Goal: Task Accomplishment & Management: Use online tool/utility

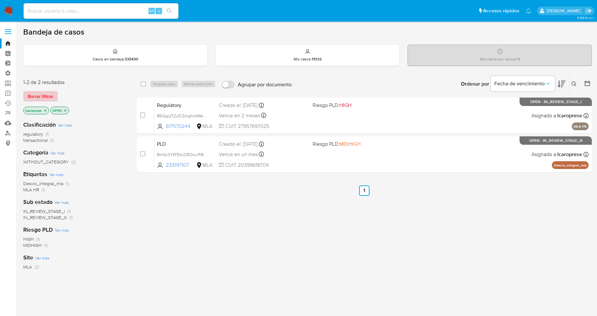
click at [38, 99] on span "Borrar filtros" at bounding box center [40, 96] width 25 height 9
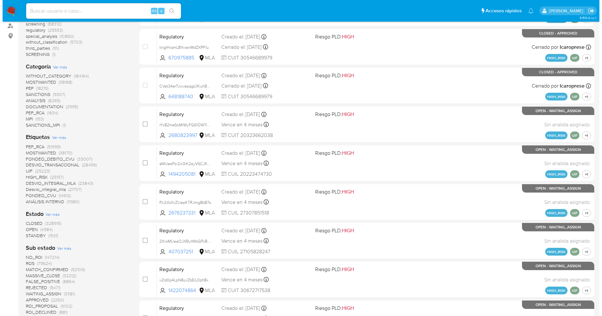
scroll to position [107, 0]
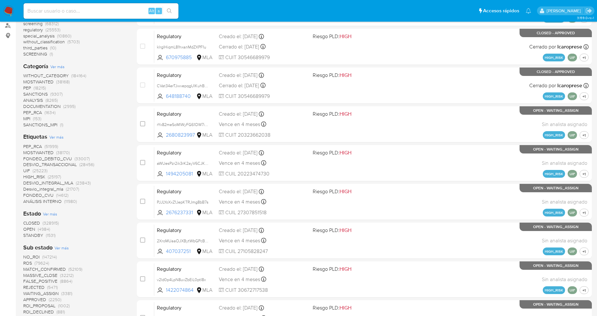
click at [50, 136] on span "Ver más" at bounding box center [56, 137] width 14 height 6
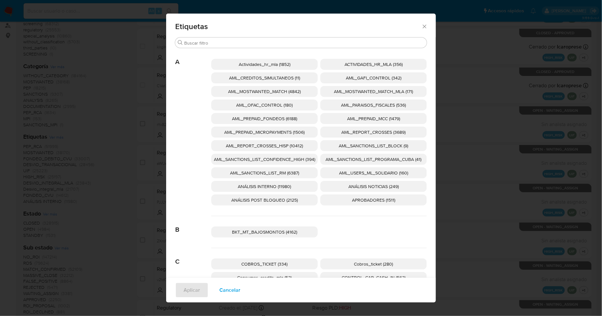
click at [297, 161] on span "AML_SANCTIONS_LIST_CONFIDENCE_HIGH (394)" at bounding box center [264, 159] width 101 height 6
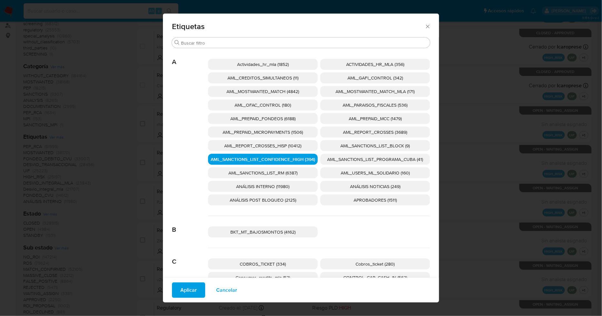
click at [327, 161] on span "AML_SANCTIONS_LIST_PROGRAMA_CUBA (41)" at bounding box center [375, 159] width 96 height 6
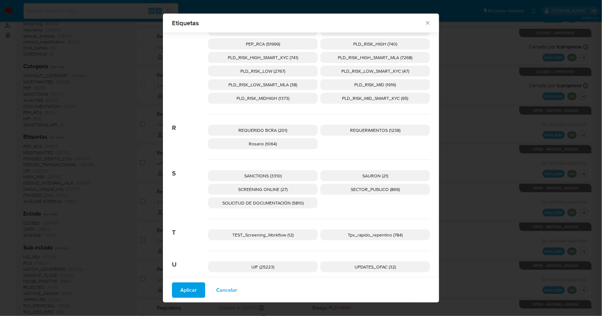
scroll to position [974, 0]
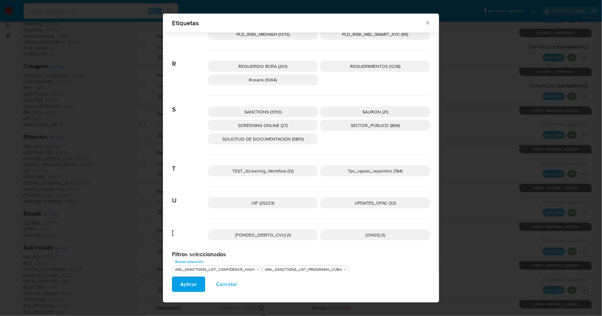
click at [340, 202] on p "UPDATES_OFAC (32)" at bounding box center [375, 202] width 110 height 11
click at [281, 126] on span "SCREENING ONLINE (27)" at bounding box center [262, 125] width 49 height 6
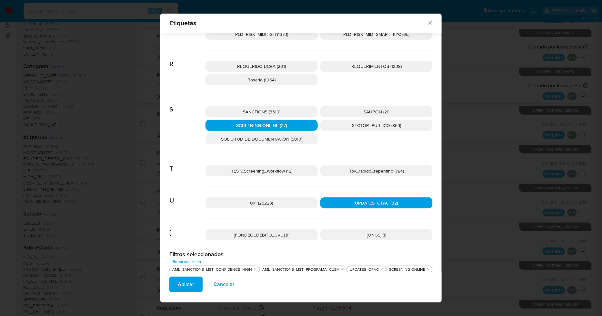
click at [278, 111] on span "SANCTIONS (3310)" at bounding box center [261, 111] width 37 height 6
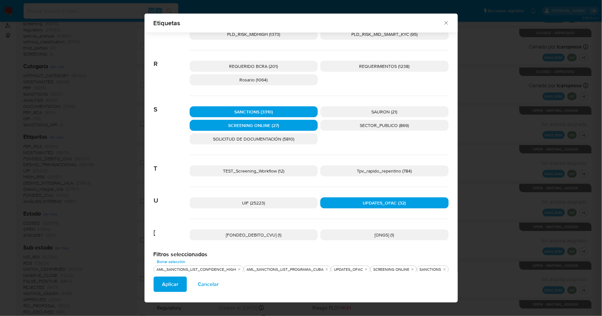
click at [177, 283] on button "Aplicar" at bounding box center [170, 283] width 33 height 15
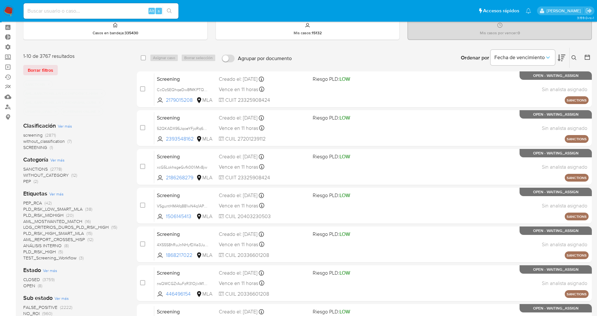
scroll to position [107, 0]
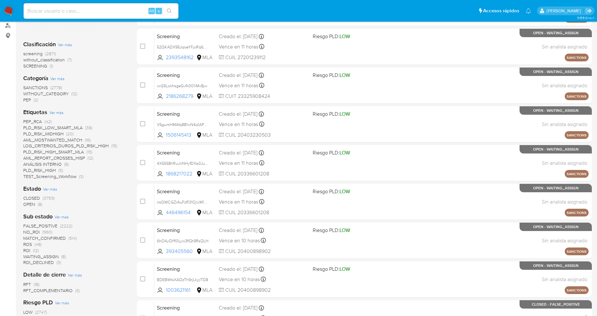
click at [33, 204] on span "OPEN" at bounding box center [29, 204] width 12 height 6
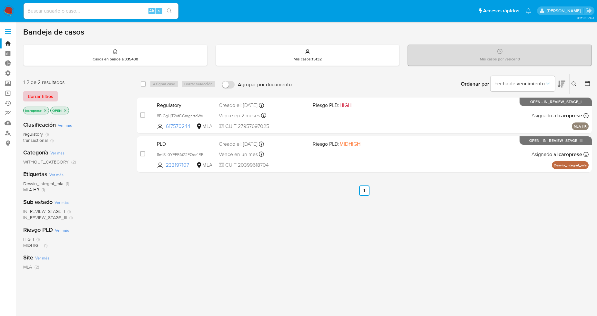
click at [51, 94] on span "Borrar filtros" at bounding box center [40, 96] width 25 height 9
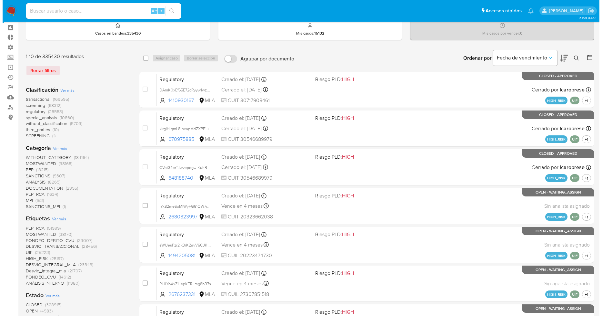
scroll to position [72, 0]
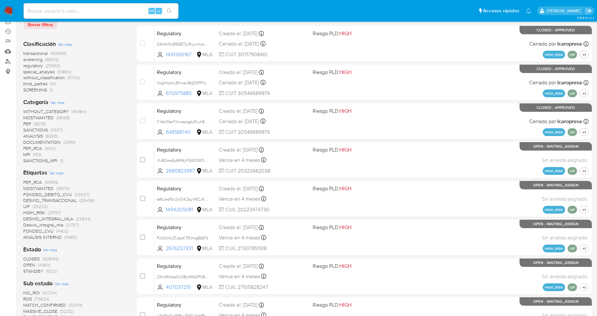
click at [50, 171] on span "Ver más" at bounding box center [56, 173] width 14 height 6
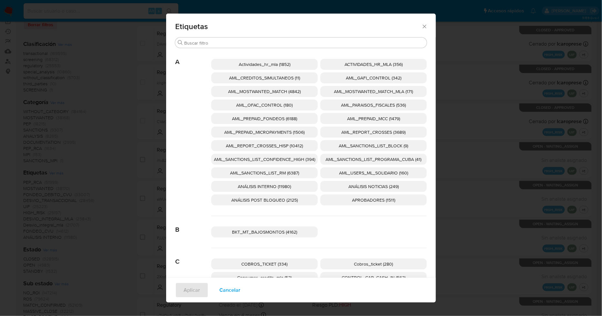
click at [298, 160] on span "AML_SANCTIONS_LIST_CONFIDENCE_HIGH (394)" at bounding box center [264, 159] width 101 height 6
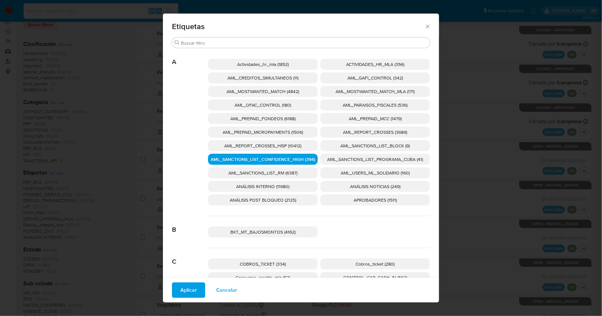
click at [346, 160] on span "AML_SANCTIONS_LIST_PROGRAMA_CUBA (41)" at bounding box center [375, 159] width 96 height 6
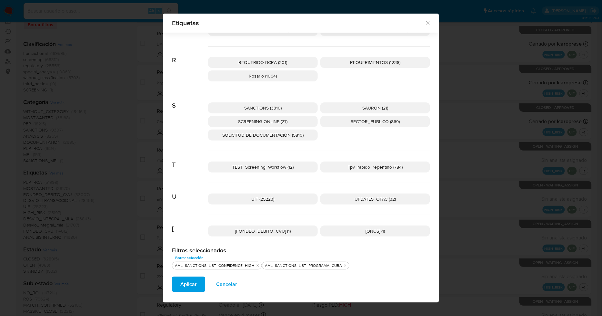
scroll to position [979, 0]
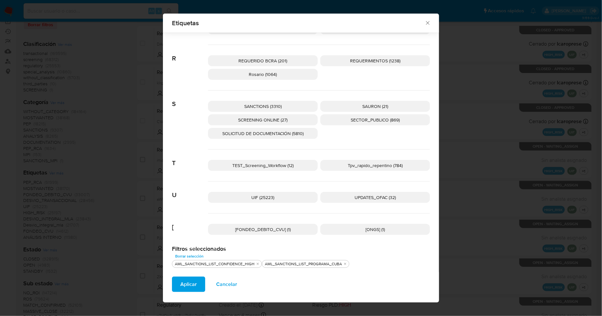
click at [355, 198] on span "UPDATES_OFAC (32)" at bounding box center [375, 197] width 41 height 6
click at [268, 119] on span "SCREENING ONLINE (27)" at bounding box center [262, 119] width 49 height 6
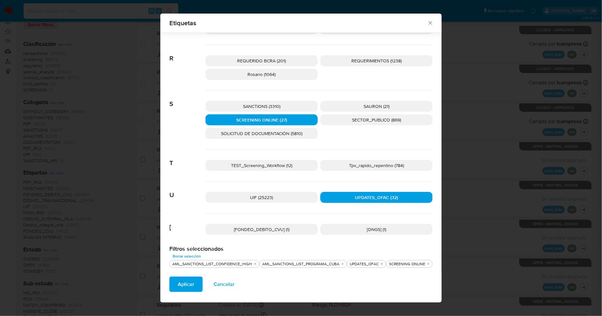
click at [266, 107] on span "SANCTIONS (3310)" at bounding box center [261, 106] width 37 height 6
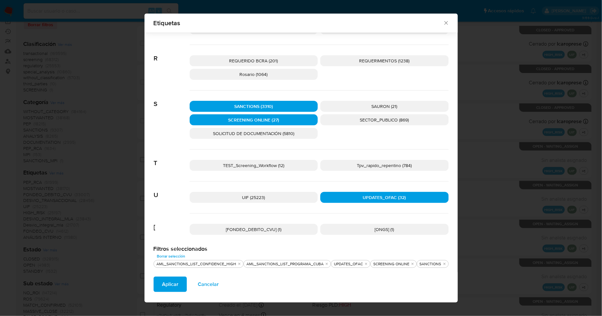
click at [176, 279] on span "Aplicar" at bounding box center [170, 284] width 16 height 14
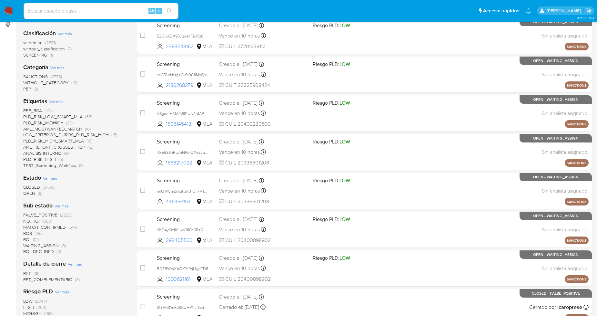
scroll to position [143, 0]
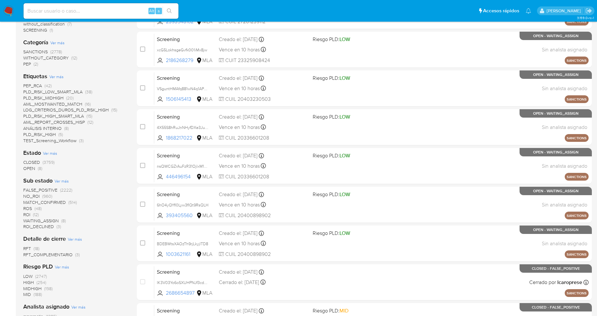
click at [31, 169] on span "OPEN" at bounding box center [29, 168] width 12 height 6
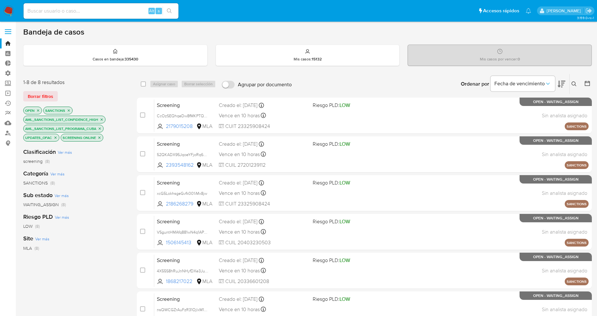
click at [227, 83] on input "Agrupar por documento" at bounding box center [228, 85] width 13 height 8
checkbox input "true"
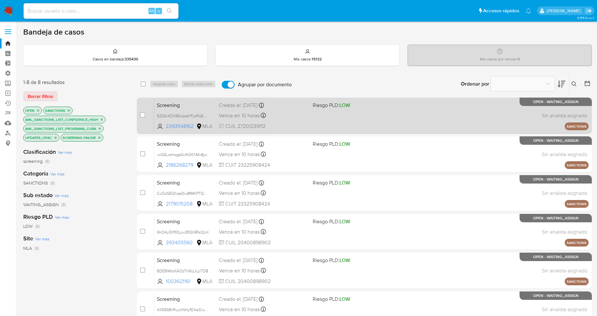
click at [295, 115] on div "Vence en 10 horas Vence el 16/09/2025 19:22:30" at bounding box center [263, 115] width 88 height 9
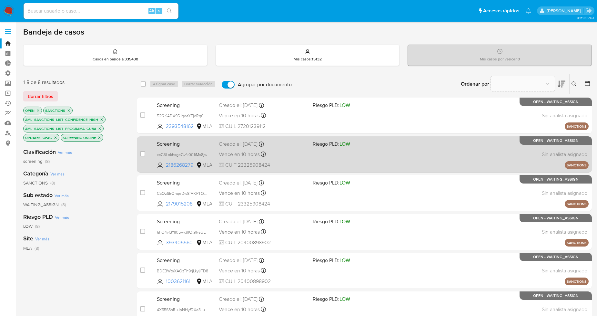
click at [209, 145] on span "Screening" at bounding box center [185, 143] width 57 height 8
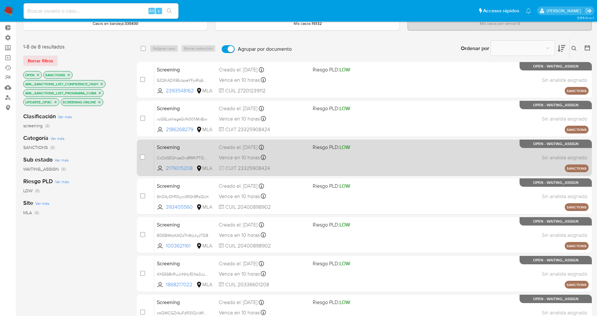
scroll to position [72, 0]
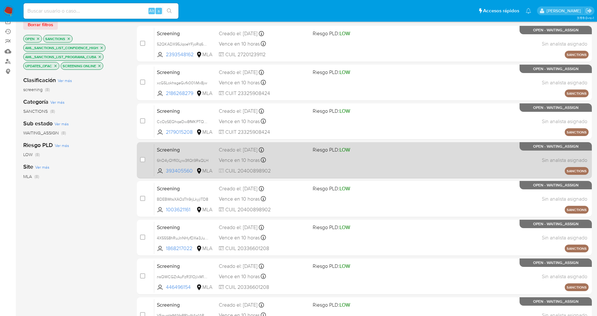
click at [207, 149] on span "Screening" at bounding box center [185, 149] width 57 height 8
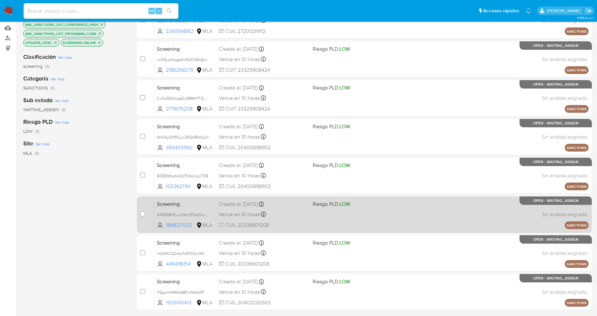
scroll to position [107, 0]
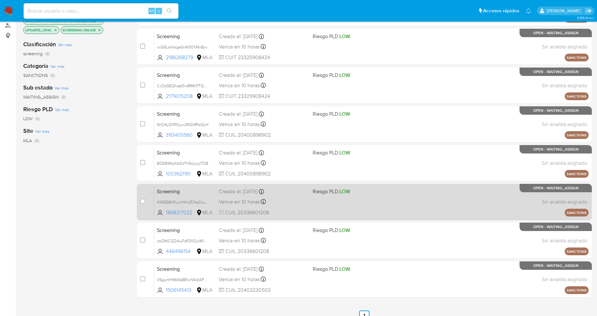
click at [206, 189] on span "Screening" at bounding box center [185, 190] width 57 height 8
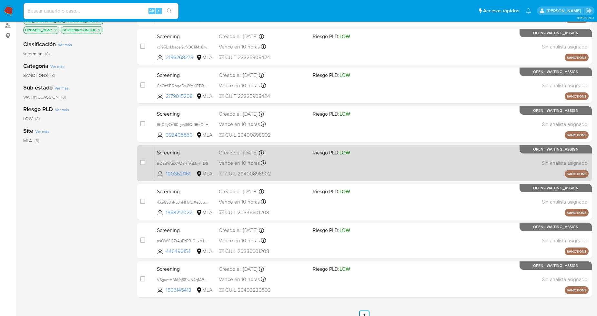
click at [294, 164] on div "Vence en 10 horas Vence el 16/09/2025 19:00:01" at bounding box center [263, 162] width 88 height 9
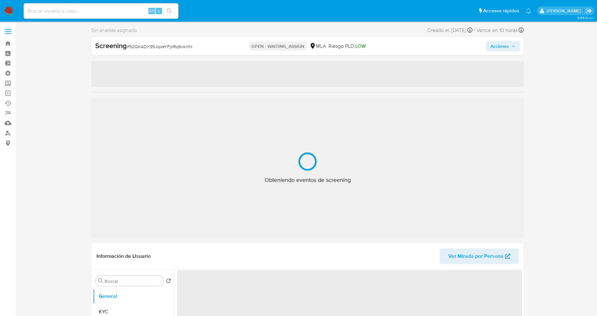
select select "10"
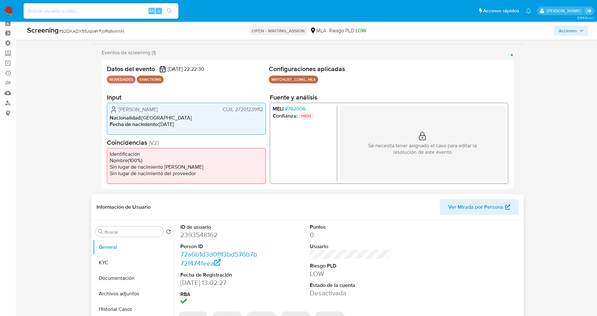
scroll to position [72, 0]
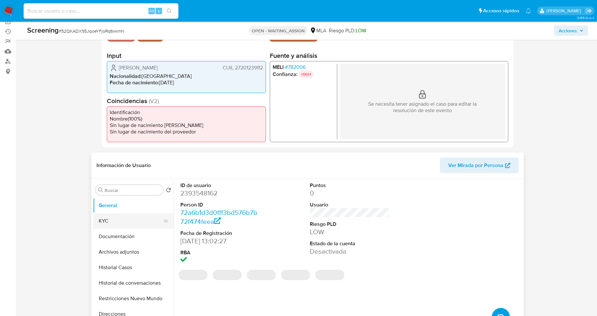
click at [128, 215] on button "KYC" at bounding box center [130, 220] width 75 height 15
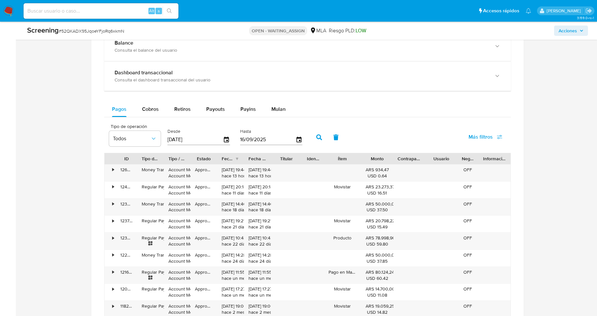
scroll to position [537, 0]
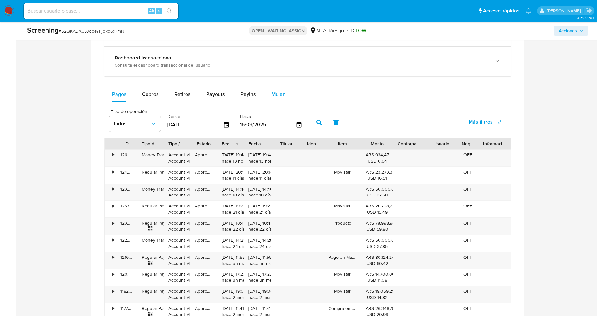
click at [272, 95] on span "Mulan" at bounding box center [278, 93] width 14 height 7
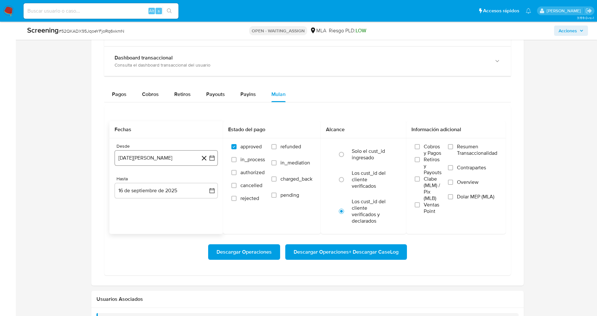
click at [210, 158] on icon "button" at bounding box center [212, 158] width 6 height 6
click at [206, 184] on icon "Mes siguiente" at bounding box center [206, 181] width 8 height 8
click at [210, 181] on icon "Mes siguiente" at bounding box center [206, 181] width 8 height 8
click at [137, 204] on button "1" at bounding box center [140, 205] width 10 height 10
click at [450, 198] on input "Dolar MEP (MLA)" at bounding box center [450, 196] width 5 height 5
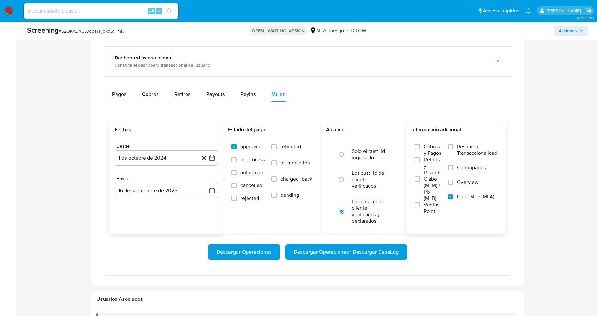
click at [381, 249] on span "Descargar Operaciones + Descargar CaseLog" at bounding box center [346, 252] width 105 height 14
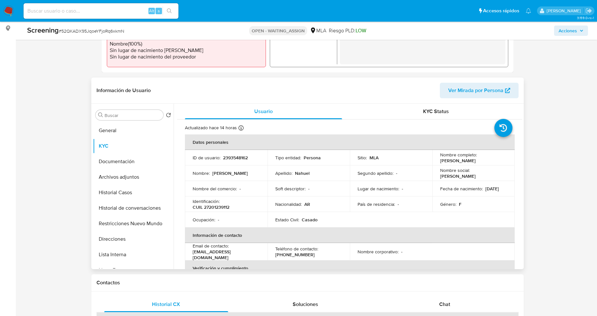
scroll to position [0, 0]
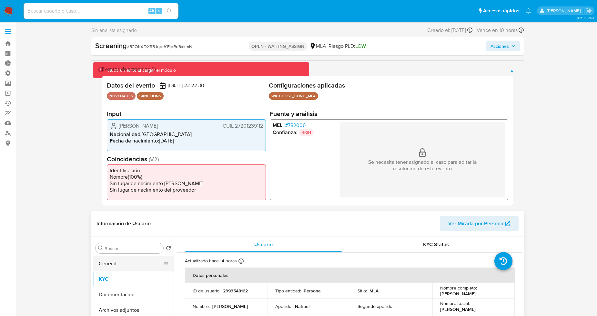
click at [129, 261] on button "General" at bounding box center [130, 263] width 75 height 15
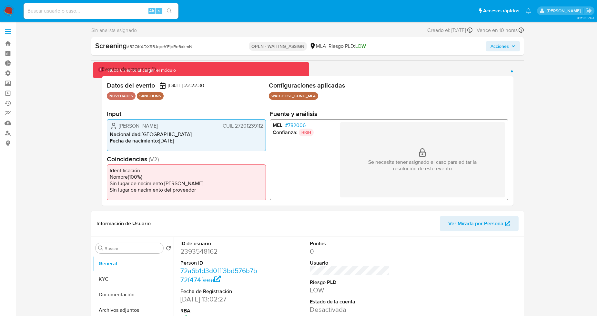
drag, startPoint x: 169, startPoint y: 125, endPoint x: 119, endPoint y: 127, distance: 49.4
click at [119, 127] on div "Maria Isabel Nahuel CUIL 27201239112" at bounding box center [186, 126] width 153 height 8
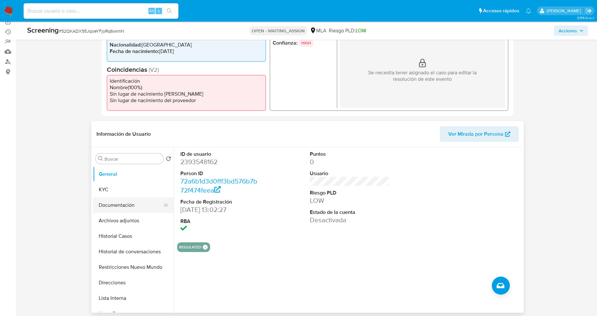
scroll to position [72, 0]
click at [111, 199] on button "Documentación" at bounding box center [130, 204] width 75 height 15
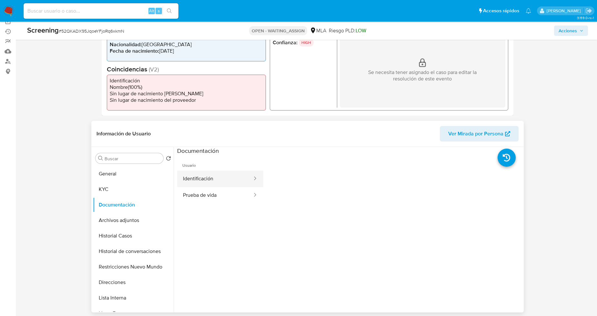
click at [214, 181] on button "Identificación" at bounding box center [215, 178] width 76 height 16
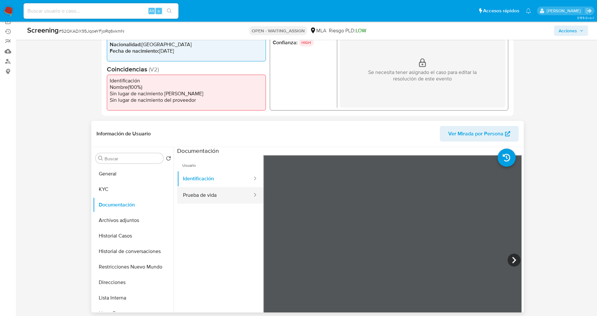
click at [221, 189] on button "Prueba de vida" at bounding box center [215, 195] width 76 height 16
click at [224, 180] on button "Identificación" at bounding box center [215, 178] width 76 height 16
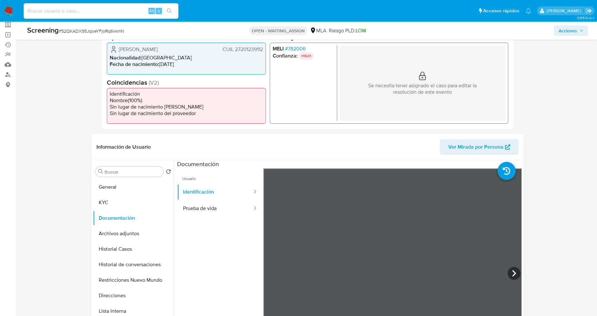
scroll to position [36, 0]
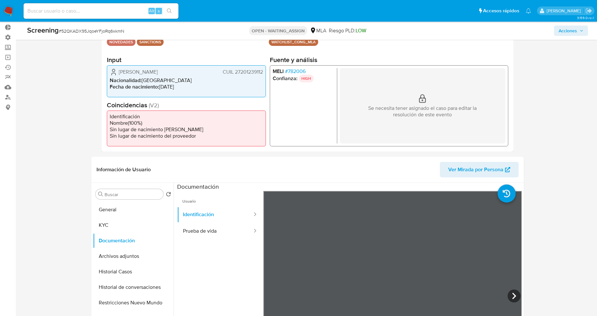
click at [248, 73] on span "CUIL 27201239112" at bounding box center [243, 71] width 40 height 6
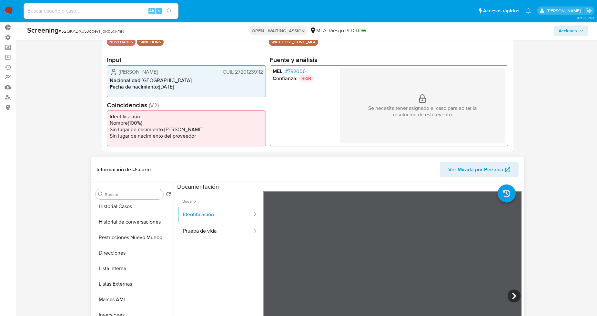
scroll to position [0, 0]
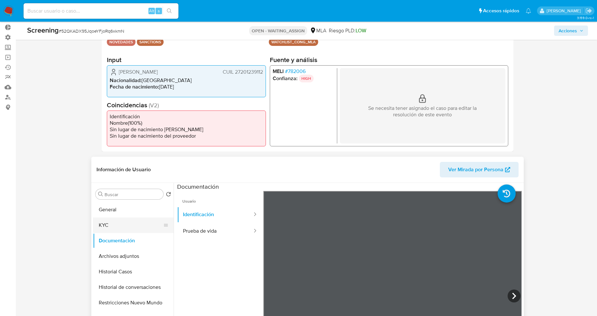
click at [123, 225] on button "KYC" at bounding box center [130, 224] width 75 height 15
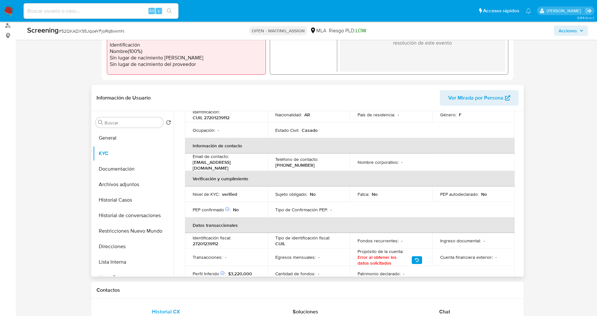
scroll to position [61, 0]
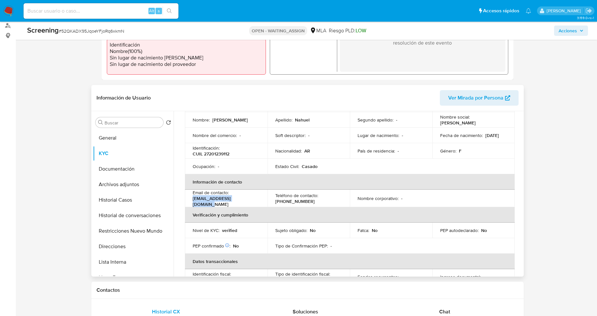
drag, startPoint x: 250, startPoint y: 200, endPoint x: 191, endPoint y: 204, distance: 59.8
click at [191, 204] on td "Email de contacto : nawelmaria275@gmail.com" at bounding box center [226, 197] width 83 height 17
copy p "nawelmaria275@gmail.com"
drag, startPoint x: 301, startPoint y: 201, endPoint x: 286, endPoint y: 201, distance: 14.2
click at [286, 201] on div "Teléfono de contacto : (294) 4818487" at bounding box center [308, 198] width 67 height 12
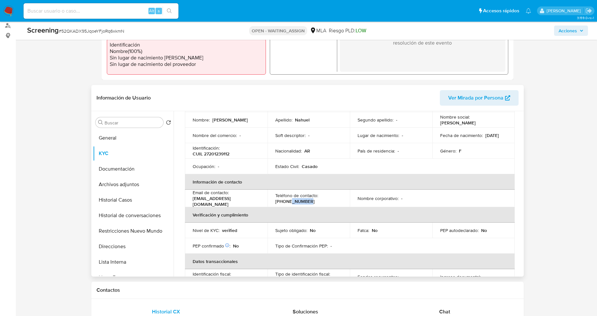
copy p "4818487"
click at [216, 153] on p "CUIL 27201239112" at bounding box center [211, 154] width 37 height 6
copy p "27201239112"
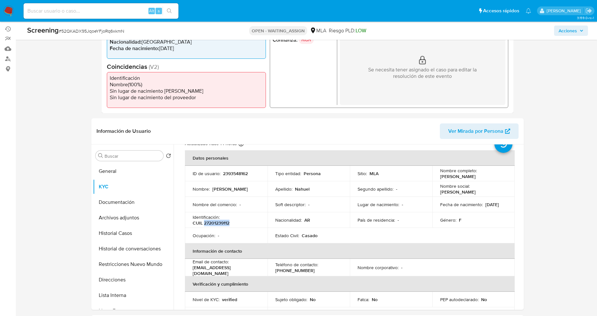
scroll to position [0, 0]
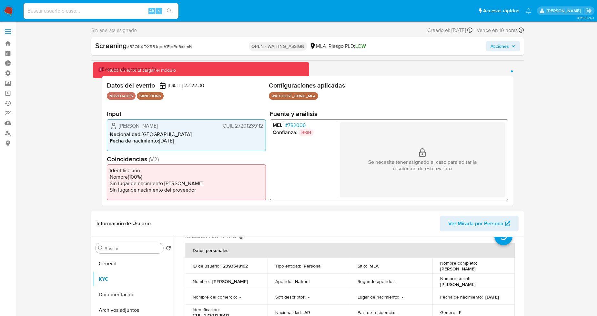
drag, startPoint x: 165, startPoint y: 125, endPoint x: 120, endPoint y: 127, distance: 45.2
click at [120, 127] on div "Maria Isabel Nahuel CUIL 27201239112" at bounding box center [186, 126] width 153 height 8
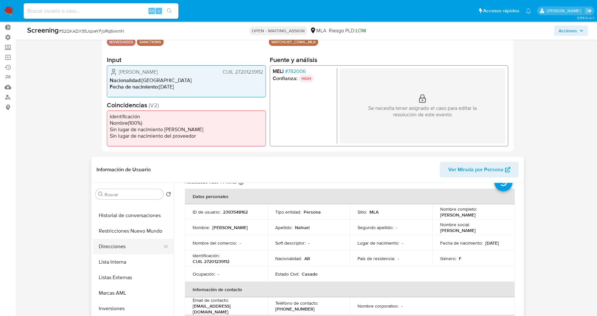
scroll to position [71, 0]
click at [124, 251] on button "Direcciones" at bounding box center [130, 246] width 75 height 15
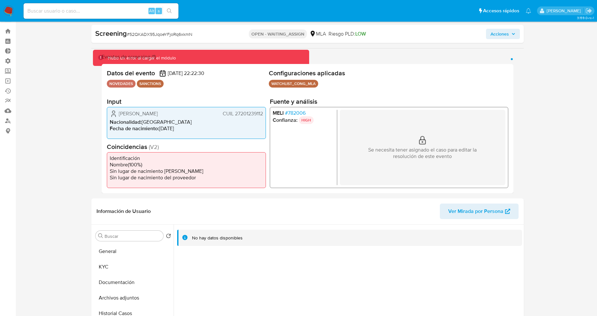
scroll to position [0, 0]
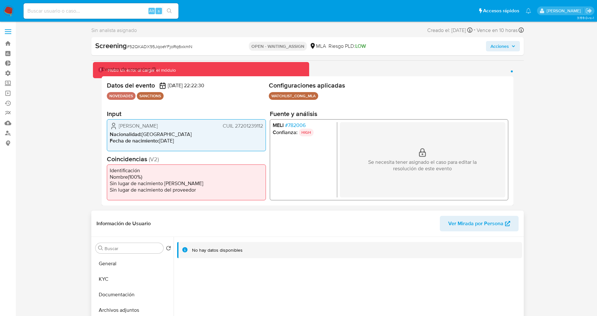
drag, startPoint x: 130, startPoint y: 262, endPoint x: 157, endPoint y: 235, distance: 39.0
click at [130, 262] on button "General" at bounding box center [133, 263] width 81 height 15
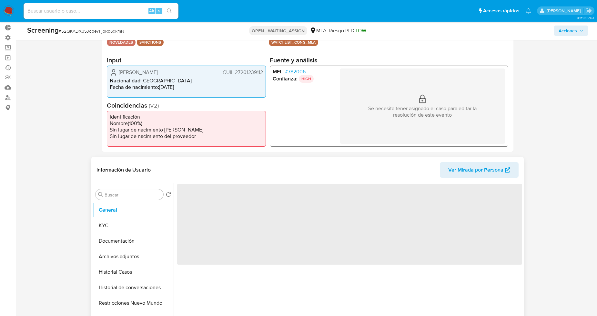
scroll to position [36, 0]
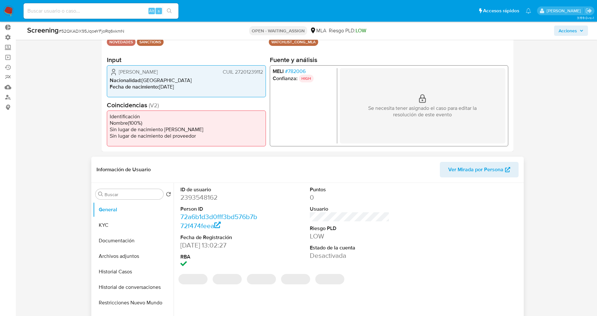
click at [199, 200] on dd "2393548162" at bounding box center [220, 197] width 80 height 9
copy dd "2393548162"
click at [208, 197] on dd "2393548162" at bounding box center [220, 197] width 80 height 9
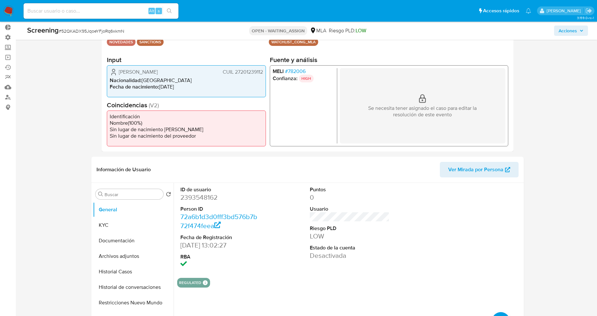
drag, startPoint x: 120, startPoint y: 72, endPoint x: 262, endPoint y: 69, distance: 142.3
click at [262, 69] on div "Maria Isabel Nahuel CUIL 27201239112" at bounding box center [186, 72] width 153 height 8
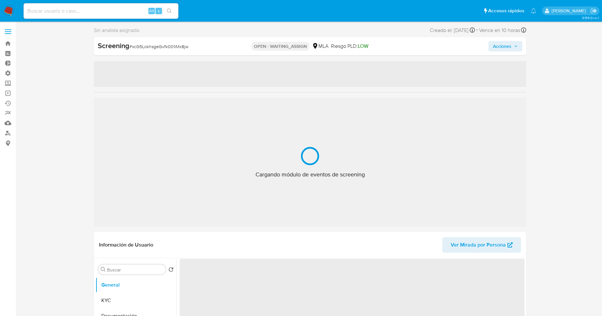
select select "10"
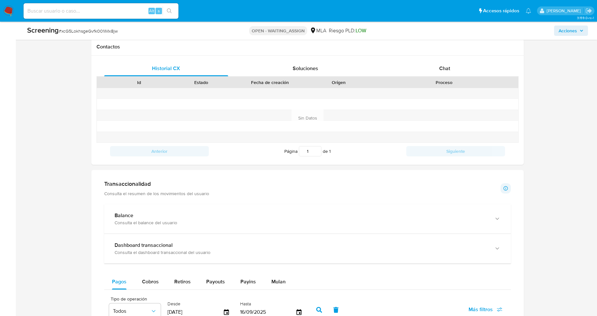
scroll to position [502, 0]
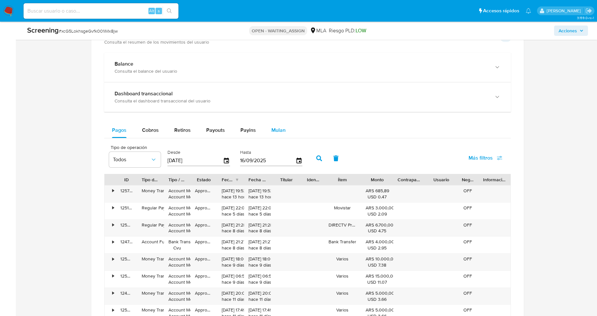
click at [269, 129] on button "Mulan" at bounding box center [279, 129] width 30 height 15
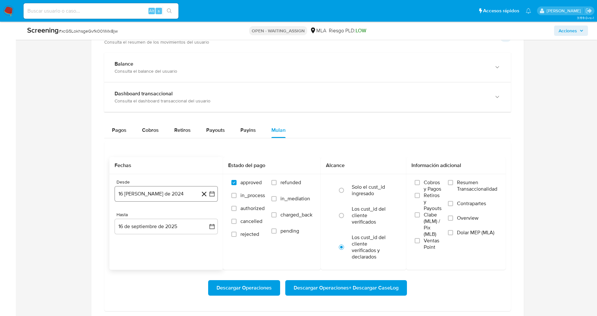
click at [208, 195] on div "Desde 16 [PERSON_NAME] de 2024 [DATE] Hasta 16 de septiembre de 2025 [DATE]" at bounding box center [166, 211] width 114 height 75
click at [210, 198] on button "16 [PERSON_NAME] de 2024" at bounding box center [166, 193] width 103 height 15
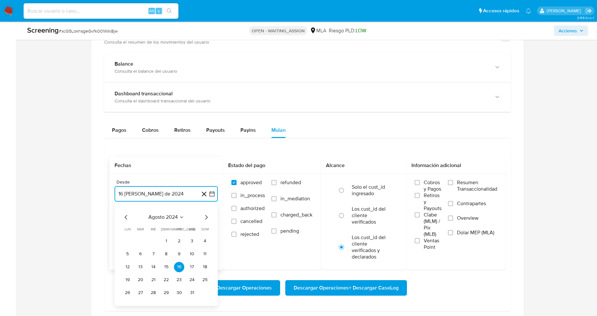
click at [207, 216] on icon "Mes siguiente" at bounding box center [206, 217] width 8 height 8
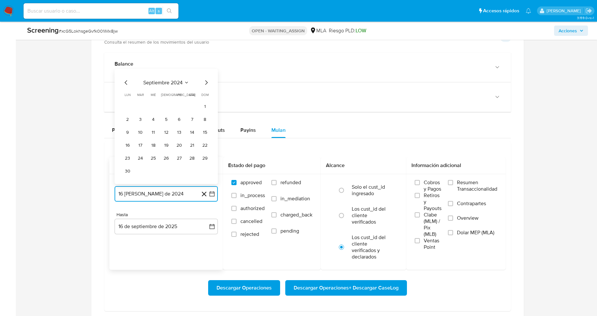
click at [207, 81] on icon "Mes siguiente" at bounding box center [206, 83] width 8 height 8
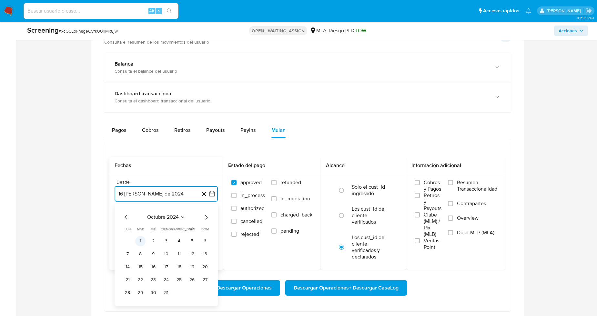
click at [141, 243] on button "1" at bounding box center [140, 241] width 10 height 10
click at [450, 231] on input "Dolar MEP (MLA)" at bounding box center [450, 232] width 5 height 5
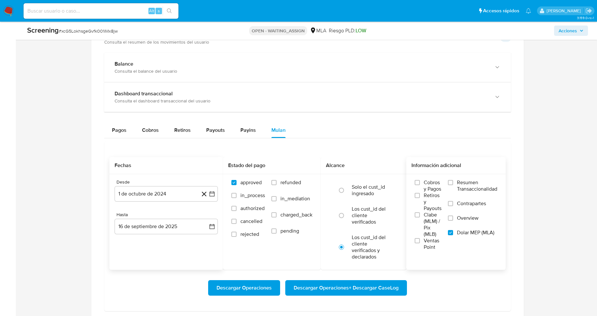
click at [382, 286] on span "Descargar Operaciones + Descargar CaseLog" at bounding box center [346, 287] width 105 height 14
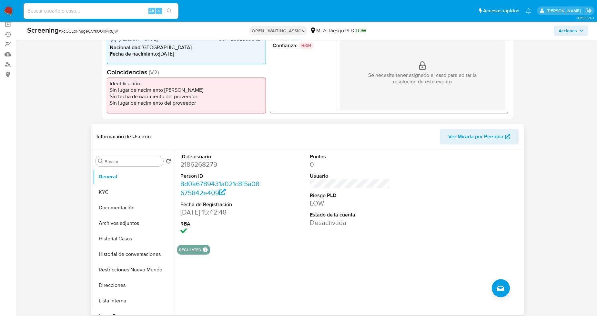
scroll to position [72, 0]
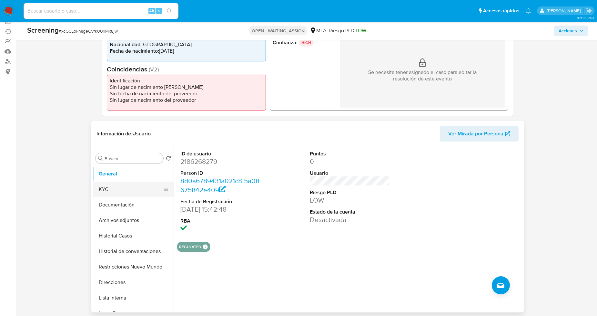
click at [144, 185] on button "KYC" at bounding box center [130, 188] width 75 height 15
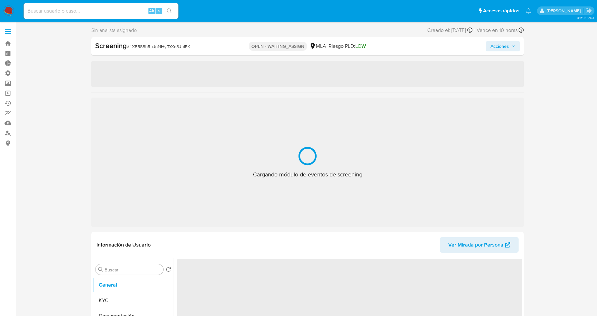
select select "10"
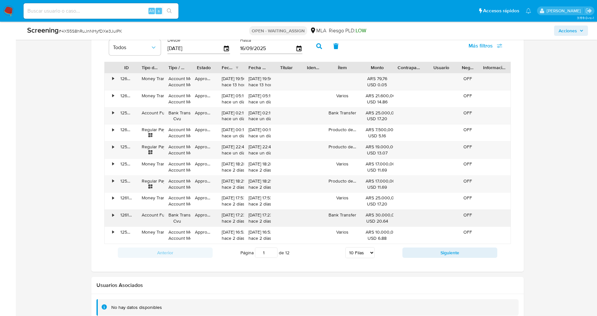
scroll to position [575, 0]
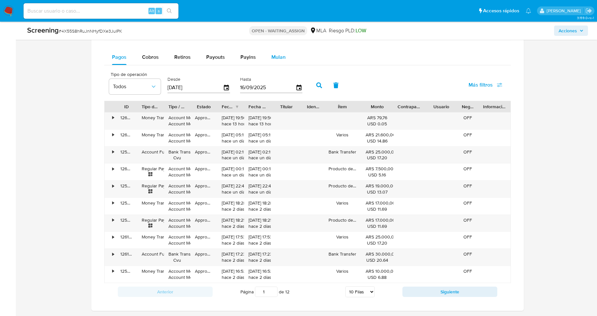
click at [271, 57] on span "Mulan" at bounding box center [278, 56] width 14 height 7
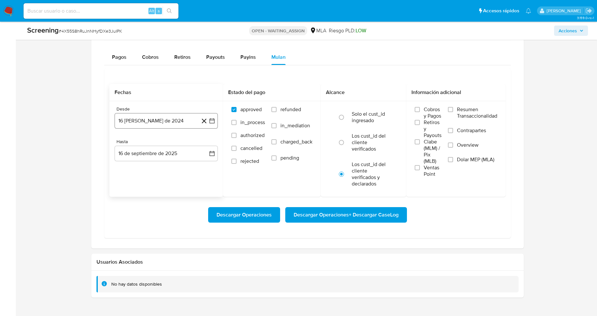
click at [207, 120] on icon at bounding box center [204, 121] width 8 height 8
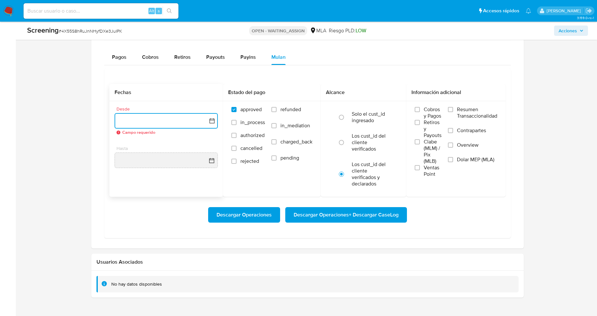
click at [210, 123] on icon "button" at bounding box center [212, 120] width 6 height 6
click at [206, 146] on icon "Mes siguiente" at bounding box center [206, 144] width 3 height 5
click at [141, 166] on button "1" at bounding box center [140, 168] width 10 height 10
click at [449, 159] on input "Dolar MEP (MLA)" at bounding box center [450, 159] width 5 height 5
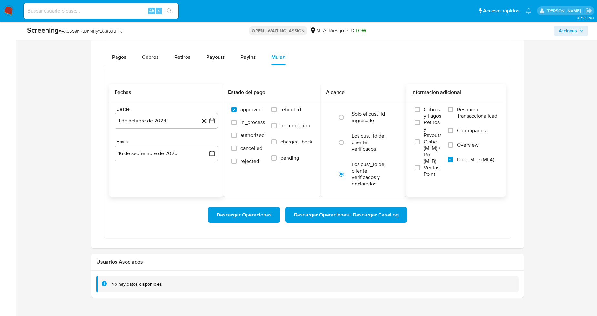
click at [381, 216] on span "Descargar Operaciones + Descargar CaseLog" at bounding box center [346, 214] width 105 height 14
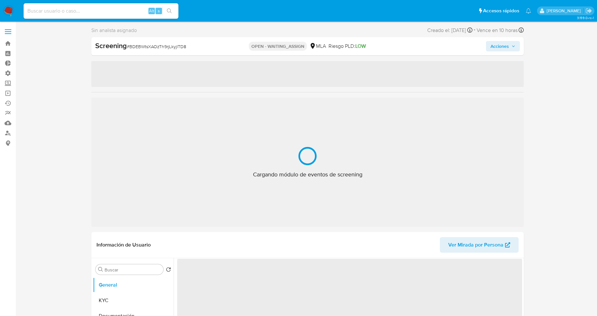
select select "10"
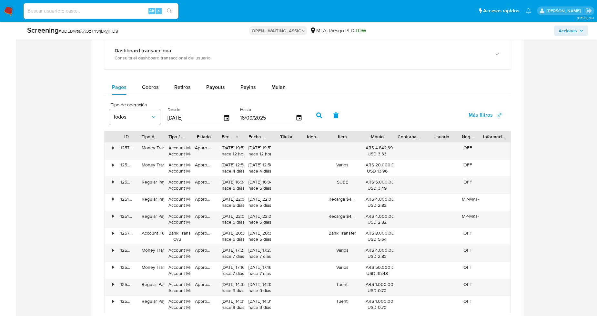
scroll to position [466, 0]
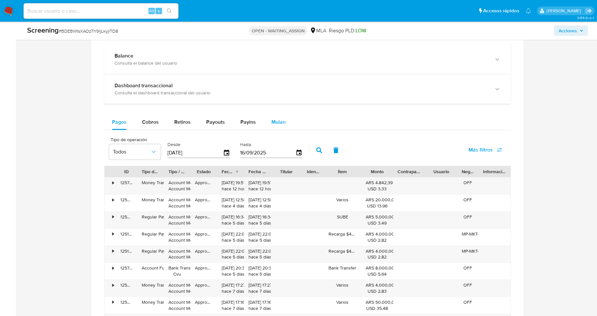
click at [276, 121] on span "Mulan" at bounding box center [278, 121] width 14 height 7
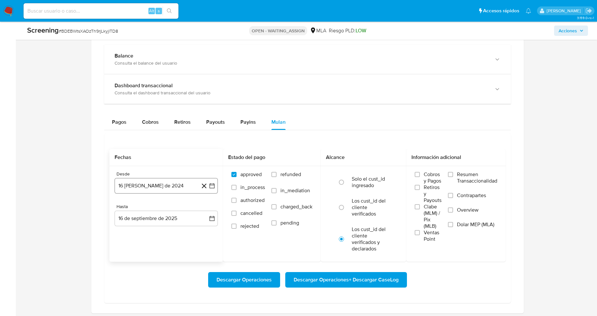
click at [209, 188] on icon "button" at bounding box center [212, 185] width 6 height 6
click at [208, 208] on icon "Mes siguiente" at bounding box center [206, 209] width 8 height 8
click at [139, 236] on button "1" at bounding box center [140, 233] width 10 height 10
click at [450, 223] on input "Dolar MEP (MLA)" at bounding box center [450, 224] width 5 height 5
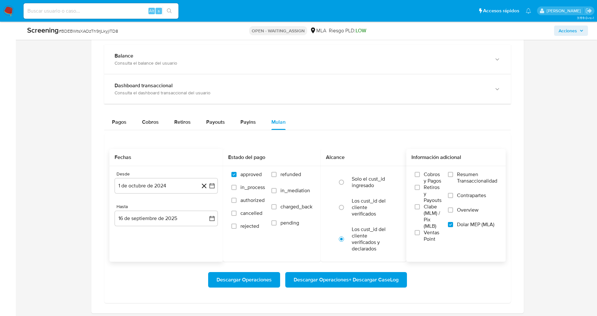
click at [394, 280] on span "Descargar Operaciones + Descargar CaseLog" at bounding box center [346, 279] width 105 height 14
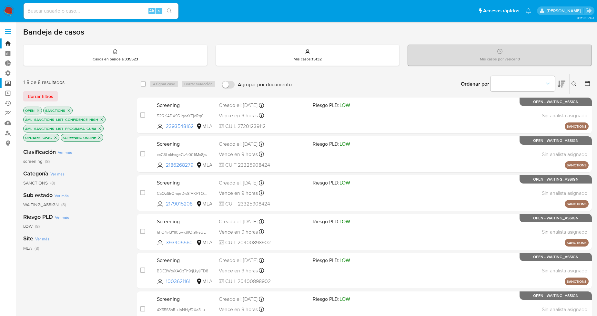
click at [9, 82] on label "Screening" at bounding box center [38, 83] width 77 height 10
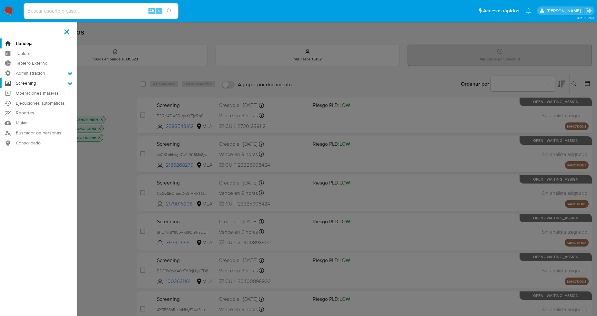
click at [0, 0] on input "Screening" at bounding box center [0, 0] width 0 height 0
click at [27, 117] on link "Watchlist" at bounding box center [38, 117] width 77 height 8
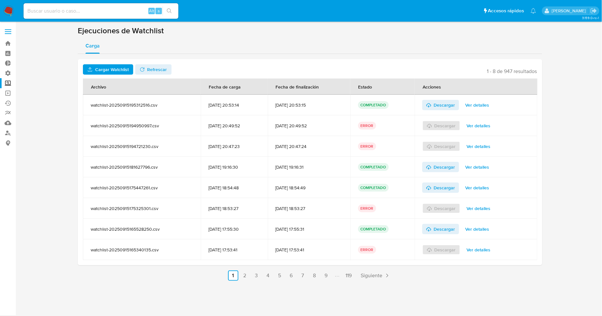
click at [118, 67] on span "Cargar Watchlist" at bounding box center [112, 69] width 34 height 10
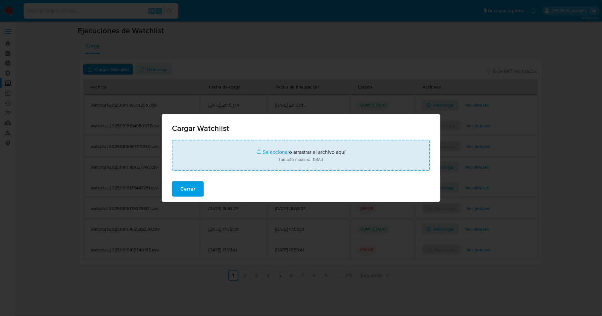
click at [275, 150] on input "file" at bounding box center [301, 155] width 258 height 31
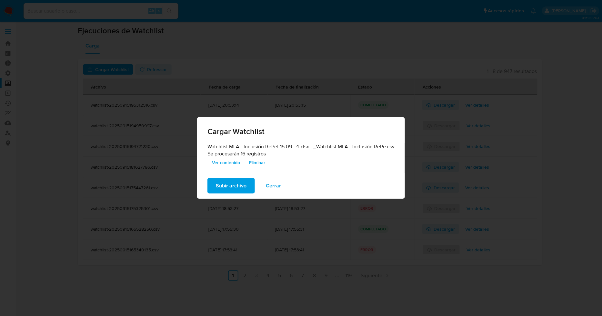
click at [241, 186] on span "Subir archivo" at bounding box center [231, 185] width 31 height 14
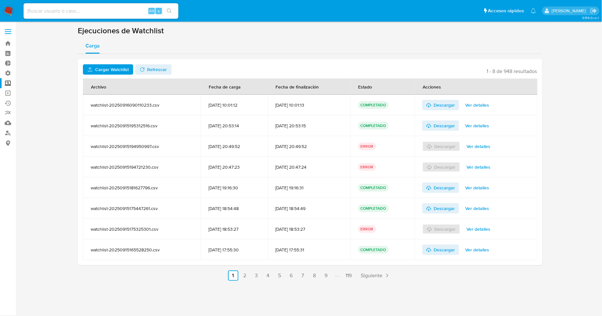
click at [113, 72] on span "Cargar Watchlist" at bounding box center [112, 69] width 34 height 10
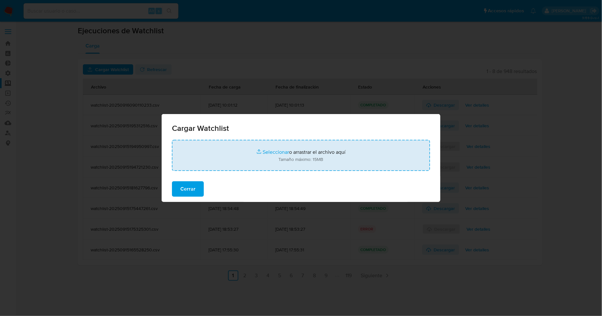
click at [272, 153] on input "file" at bounding box center [301, 155] width 258 height 31
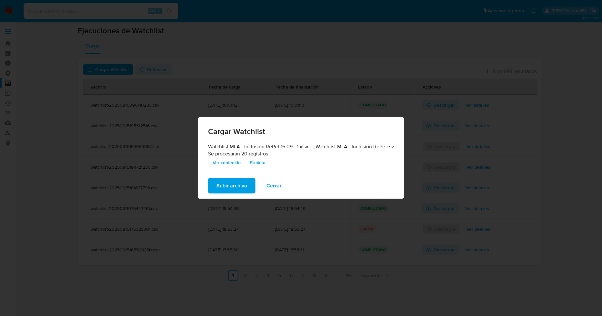
click at [245, 188] on span "Subir archivo" at bounding box center [231, 185] width 31 height 14
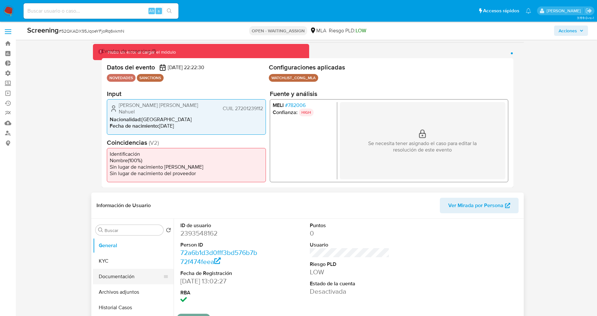
scroll to position [36, 0]
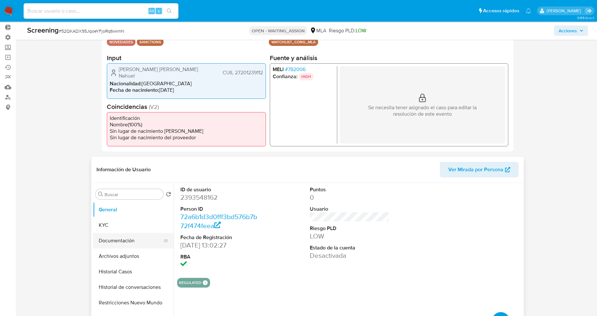
click at [124, 237] on button "Documentación" at bounding box center [130, 240] width 75 height 15
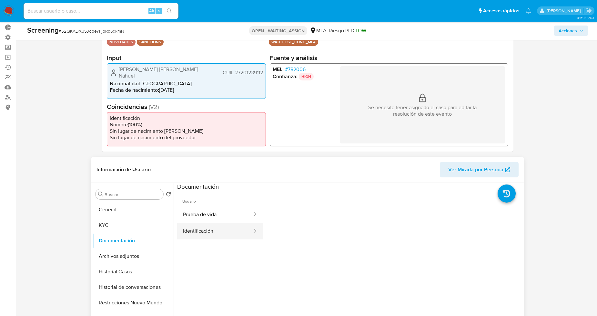
click at [207, 229] on button "Identificación" at bounding box center [215, 231] width 76 height 16
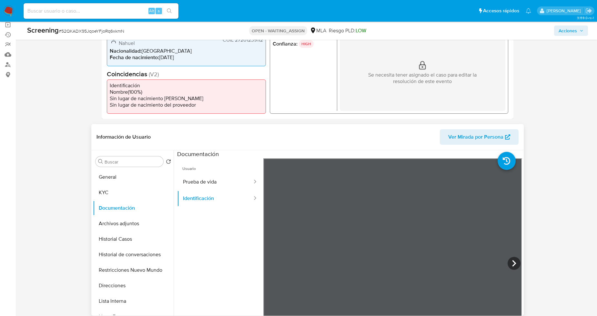
scroll to position [107, 0]
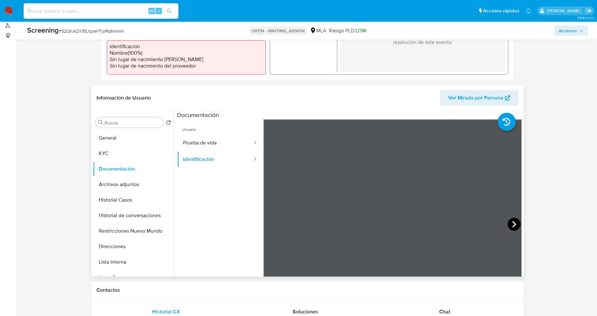
click at [512, 223] on icon at bounding box center [514, 224] width 4 height 6
click at [139, 141] on button "General" at bounding box center [130, 137] width 75 height 15
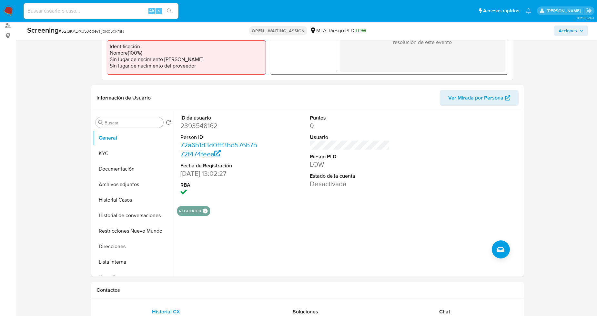
click at [94, 10] on input at bounding box center [101, 11] width 155 height 8
paste input "4X55S8hRuJnNHyfDXe3JuIPK"
type input "4X55S8hRuJnNHyfDXe3JuIPK"
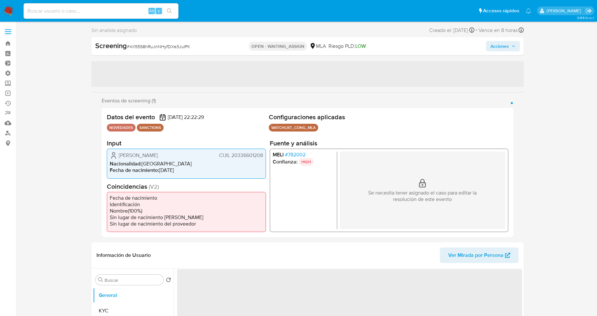
select select "10"
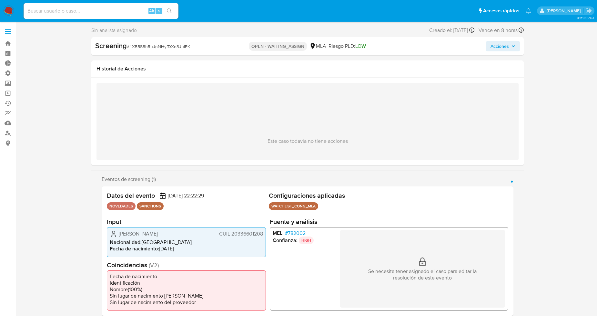
click at [83, 11] on input at bounding box center [101, 11] width 155 height 8
paste input "BDEBWtsXAOzTh9rjLkyjlTD8"
type input "BDEBWtsXAOzTh9rjLkyjlTD8"
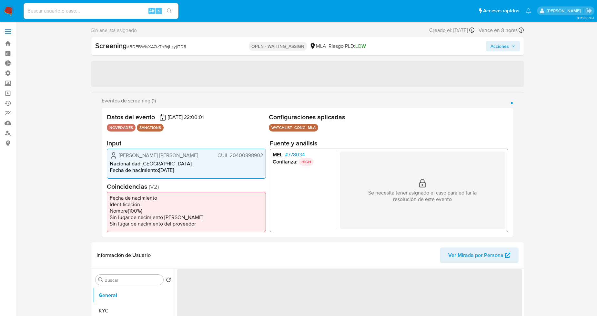
select select "10"
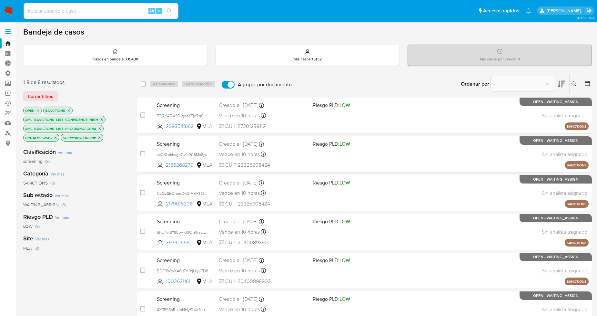
scroll to position [107, 0]
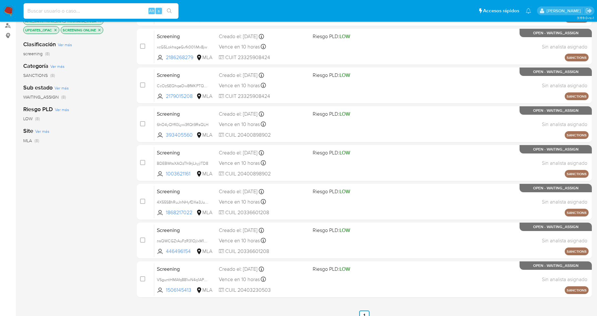
click at [110, 9] on input at bounding box center [101, 11] width 155 height 8
paste input "xcG5LokhsgeGvfk001iMx8jw"
type input "xcG5LokhsgeGvfk001iMx8jw"
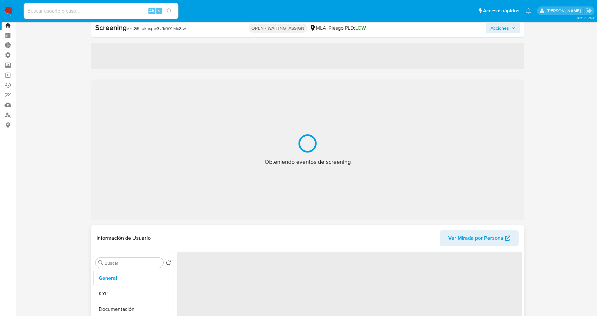
select select "10"
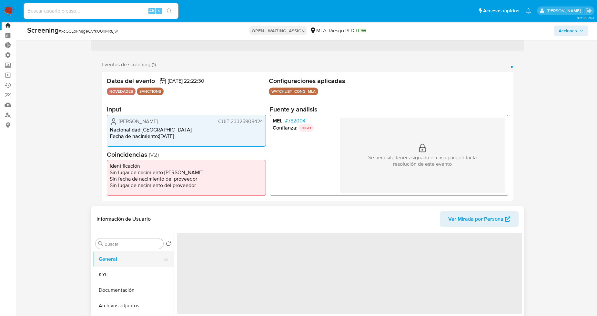
scroll to position [36, 0]
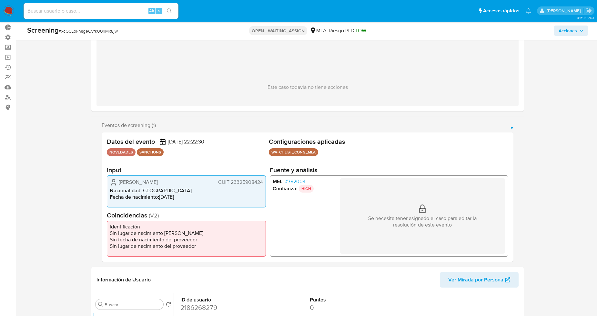
drag, startPoint x: 178, startPoint y: 182, endPoint x: 121, endPoint y: 183, distance: 57.4
click at [121, 183] on div "Martha Luciana Jaramillo CUIT 23325908424" at bounding box center [186, 182] width 153 height 8
click at [120, 11] on input at bounding box center [101, 11] width 155 height 8
paste input "xcG5LokhsgeGvfk001iMx8jw"
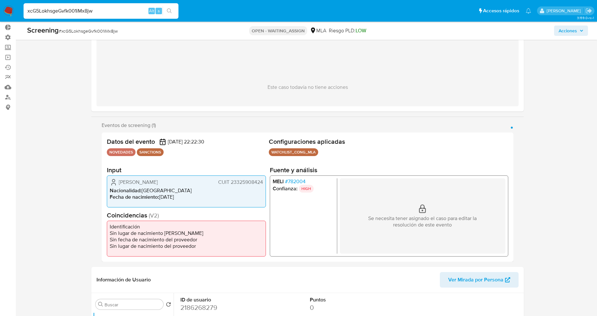
type input "xcG5LokhsgeGvfk001iMx8jwxcG5LokhsgeGvfk001iMx8jw"
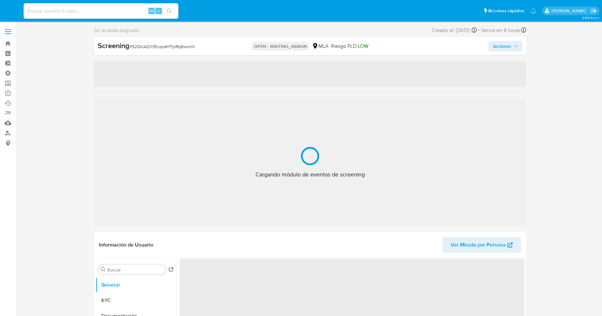
select select "10"
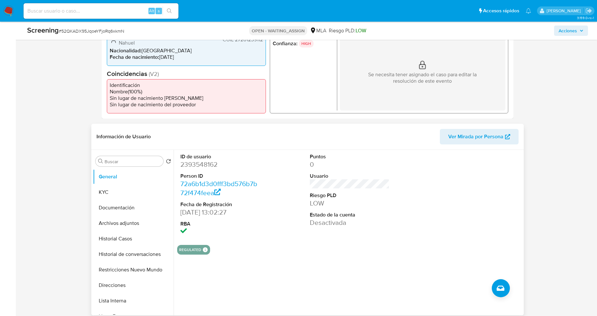
scroll to position [179, 0]
drag, startPoint x: 214, startPoint y: 212, endPoint x: 178, endPoint y: 215, distance: 35.9
click at [178, 215] on div "ID de usuario 2393548162 Person ID 72a6b1d3d0fff3bd576b7b72f474feea Fecha de Re…" at bounding box center [220, 194] width 86 height 90
copy dd "15/04/2025"
click at [296, 261] on div "ID de usuario 2393548162 Person ID 72a6b1d3d0fff3bd576b7b72f474feea Fecha de Re…" at bounding box center [348, 231] width 348 height 165
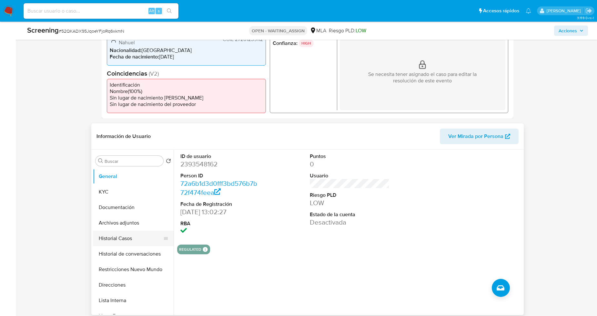
click at [124, 238] on button "Historial Casos" at bounding box center [130, 237] width 75 height 15
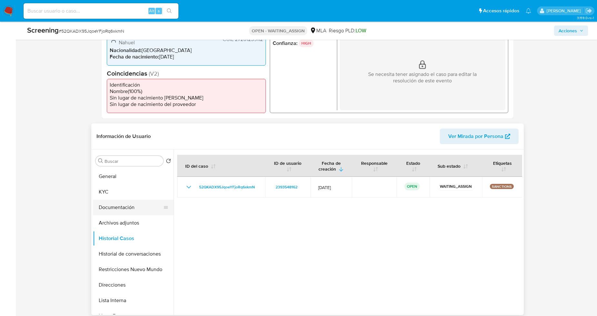
click at [129, 213] on button "Documentación" at bounding box center [130, 206] width 75 height 15
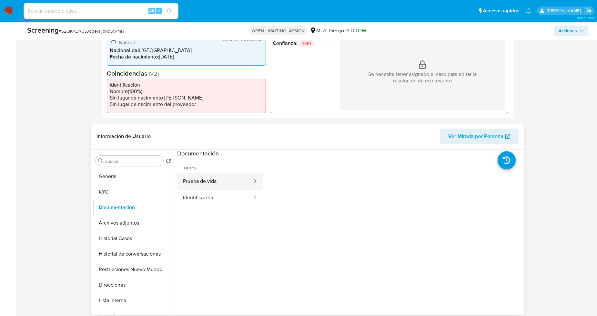
click at [216, 183] on button "Prueba de vida" at bounding box center [215, 181] width 76 height 16
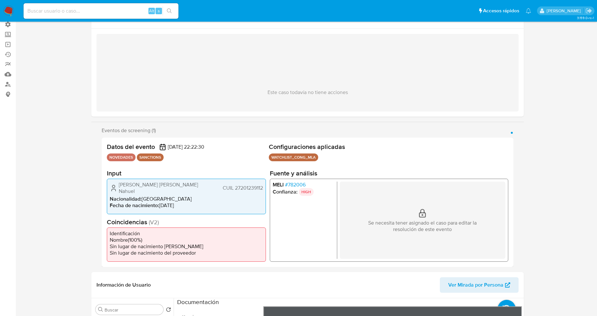
scroll to position [0, 0]
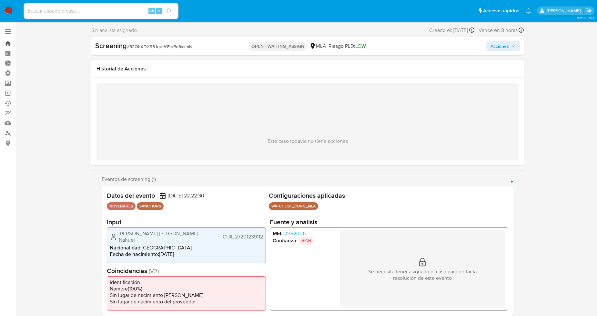
click at [9, 45] on link "Bandeja" at bounding box center [38, 43] width 77 height 10
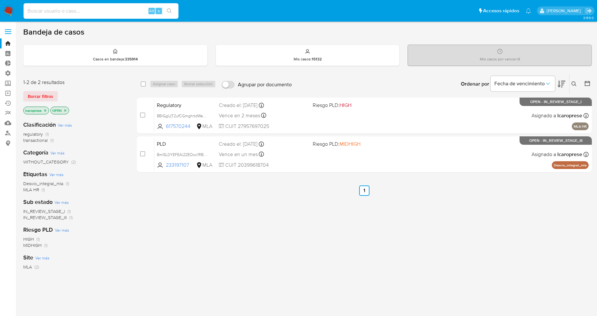
click at [101, 8] on input at bounding box center [101, 11] width 155 height 8
paste input "4X55S8hRuJnNHyfDXe3JuIPK"
type input "4X55S8hRuJnNHyfDXe3JuIPK"
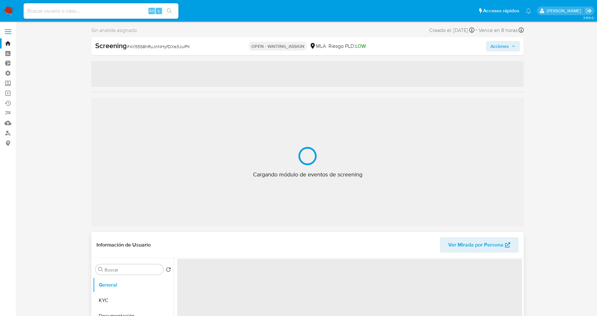
select select "10"
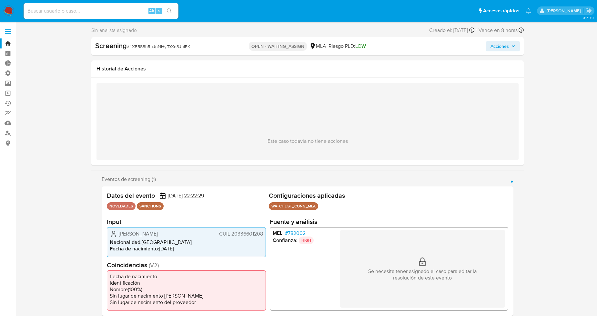
click at [204, 194] on span "[DATE] 22:22:29" at bounding box center [186, 195] width 36 height 6
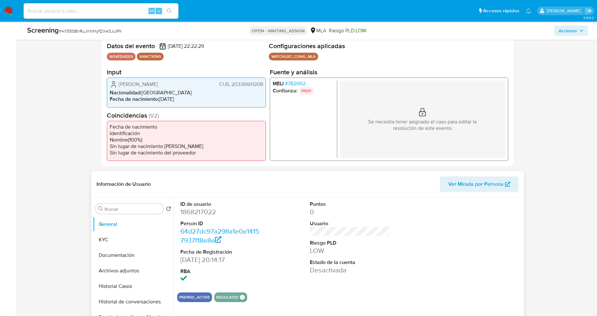
scroll to position [143, 0]
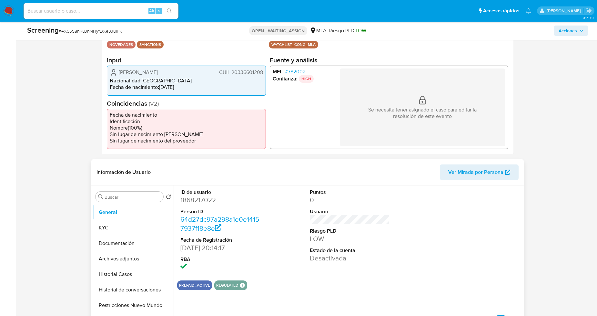
click at [211, 197] on dd "1868217022" at bounding box center [220, 199] width 80 height 9
copy dd "1868217022"
drag, startPoint x: 174, startPoint y: 76, endPoint x: 166, endPoint y: 78, distance: 8.5
click at [147, 72] on div "[PERSON_NAME] CUIL 20336601208 Nacionalidad : [GEOGRAPHIC_DATA] Fecha de nacimi…" at bounding box center [186, 80] width 159 height 30
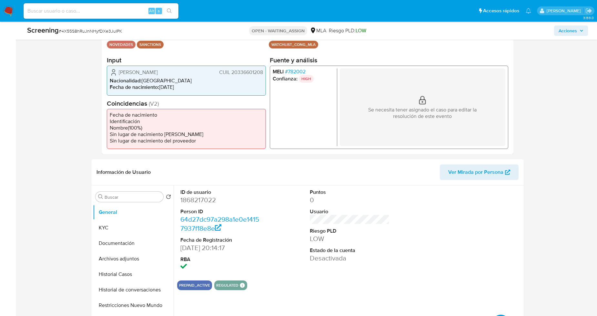
click at [186, 78] on li "Nacionalidad : [GEOGRAPHIC_DATA]" at bounding box center [186, 80] width 153 height 6
drag, startPoint x: 169, startPoint y: 74, endPoint x: 120, endPoint y: 73, distance: 48.4
click at [120, 73] on div "[PERSON_NAME] CUIL 20336601208" at bounding box center [186, 72] width 153 height 8
click at [134, 211] on button "General" at bounding box center [130, 211] width 75 height 15
click at [127, 225] on button "KYC" at bounding box center [130, 227] width 75 height 15
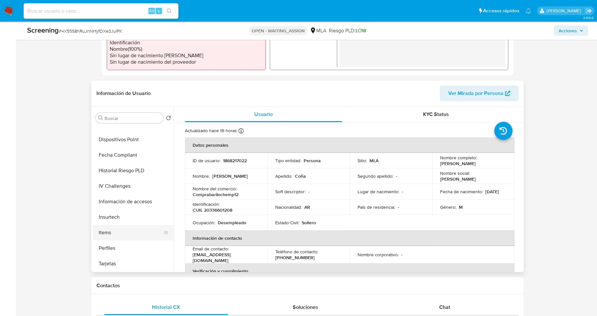
scroll to position [215, 0]
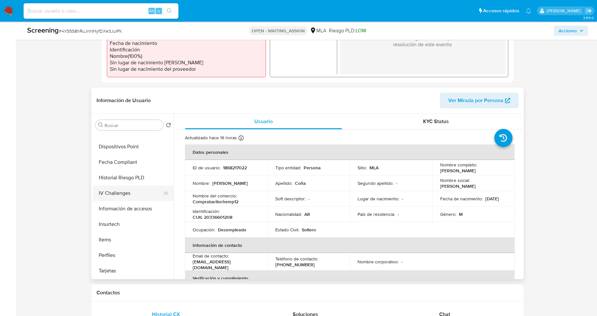
click at [132, 194] on button "IV Challenges" at bounding box center [130, 192] width 75 height 15
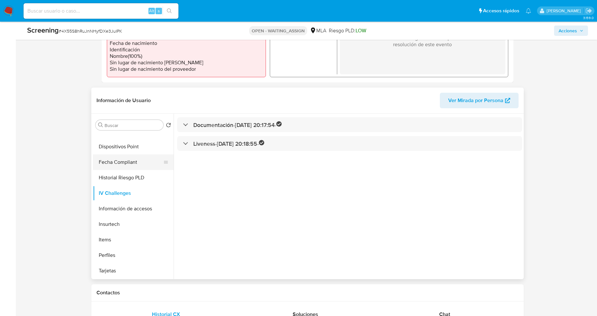
click at [136, 160] on button "Fecha Compliant" at bounding box center [130, 161] width 75 height 15
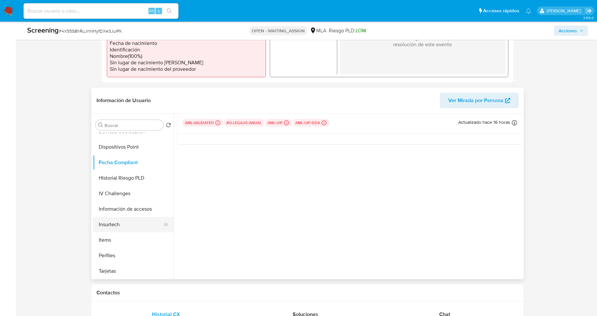
scroll to position [304, 0]
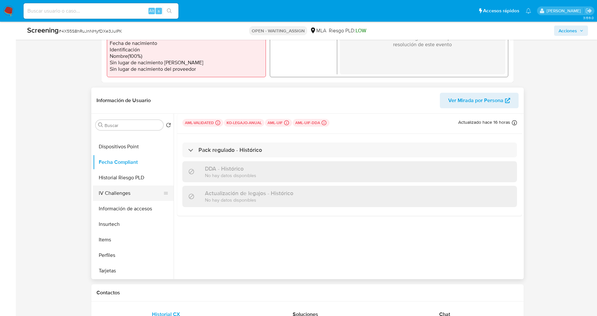
click at [128, 194] on button "IV Challenges" at bounding box center [130, 192] width 75 height 15
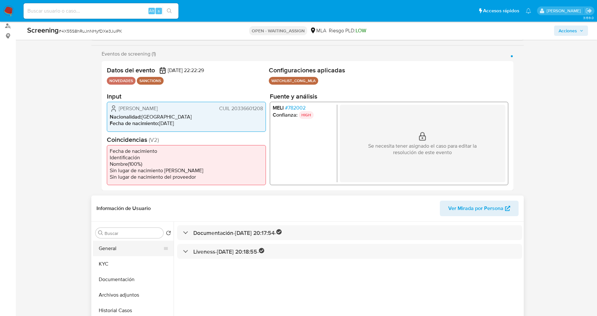
scroll to position [107, 0]
click at [122, 238] on div "Buscar Volver al orden por defecto General KYC Documentación Archivos adjuntos …" at bounding box center [133, 304] width 81 height 164
click at [123, 246] on button "General" at bounding box center [130, 247] width 75 height 15
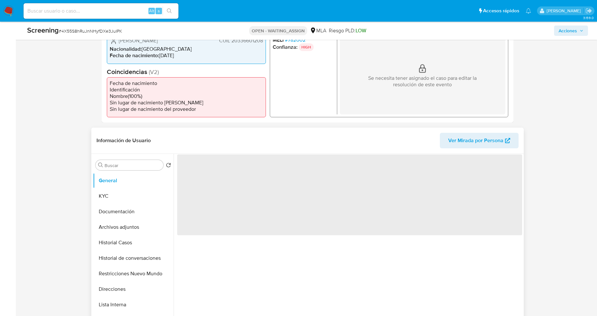
scroll to position [179, 0]
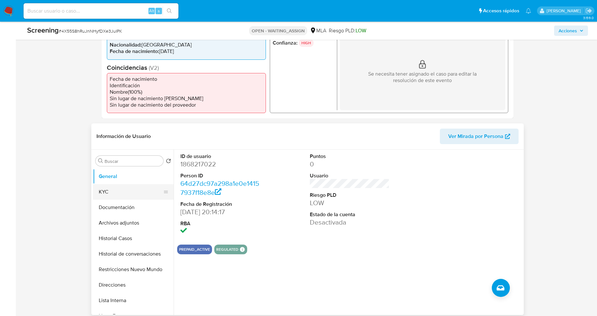
click at [119, 192] on button "KYC" at bounding box center [130, 191] width 75 height 15
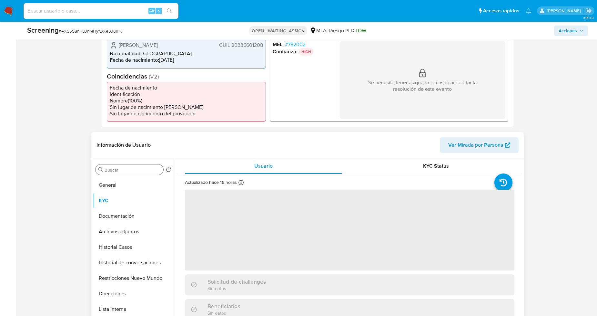
scroll to position [107, 0]
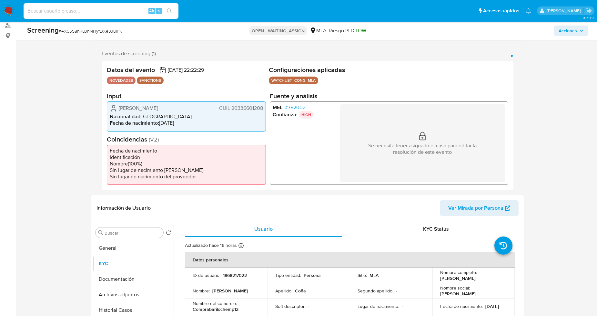
click at [84, 11] on input at bounding box center [101, 11] width 155 height 8
paste input "2393548162"
type input "2393548162"
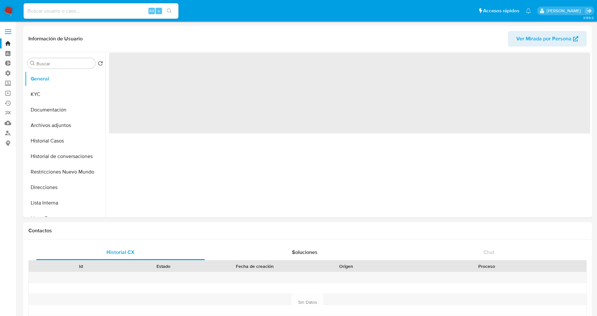
select select "10"
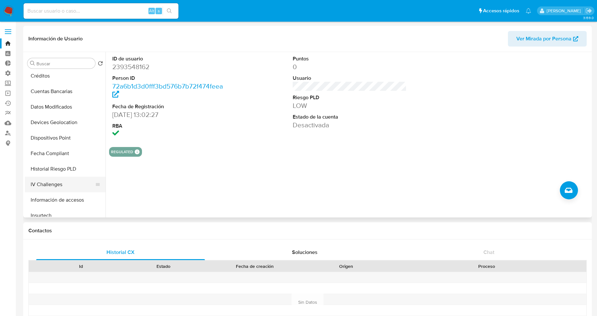
scroll to position [250, 0]
click at [64, 153] on button "Fecha Compliant" at bounding box center [62, 153] width 75 height 15
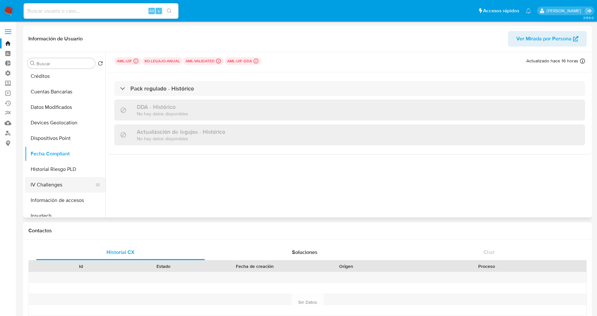
click at [56, 183] on button "IV Challenges" at bounding box center [62, 184] width 75 height 15
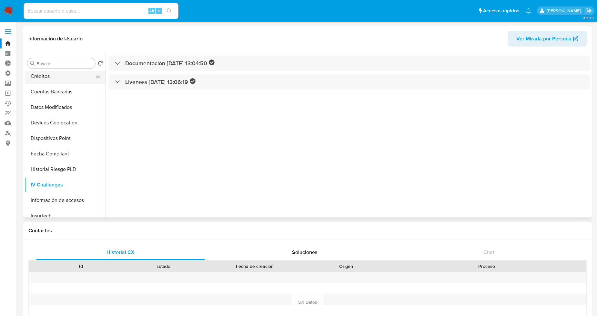
click at [62, 77] on button "Créditos" at bounding box center [62, 75] width 75 height 15
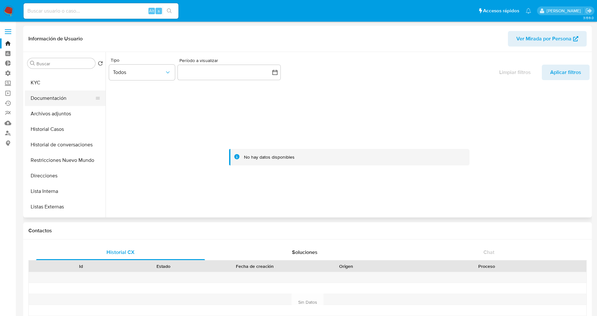
scroll to position [0, 0]
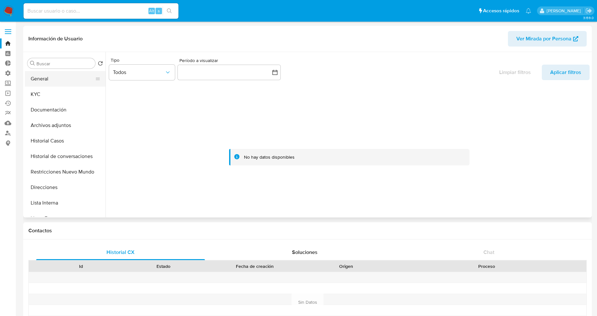
click at [62, 83] on button "General" at bounding box center [62, 78] width 75 height 15
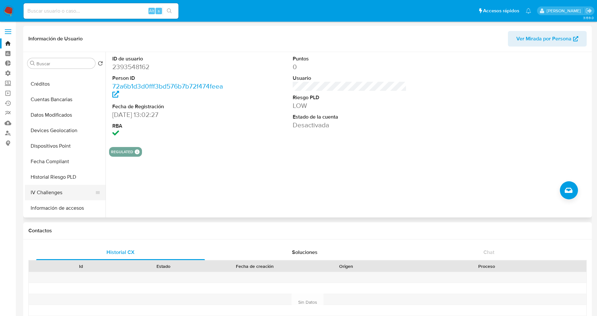
scroll to position [251, 0]
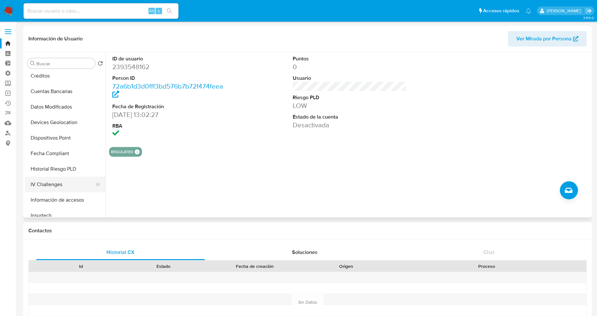
click at [57, 186] on button "IV Challenges" at bounding box center [62, 183] width 75 height 15
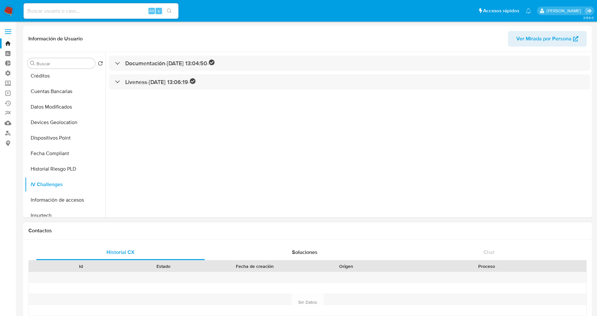
scroll to position [179, 0]
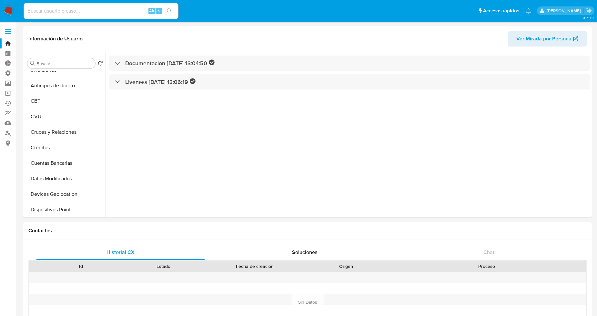
click at [58, 10] on input at bounding box center [101, 11] width 155 height 8
paste input "1003621161"
type input "1003621161"
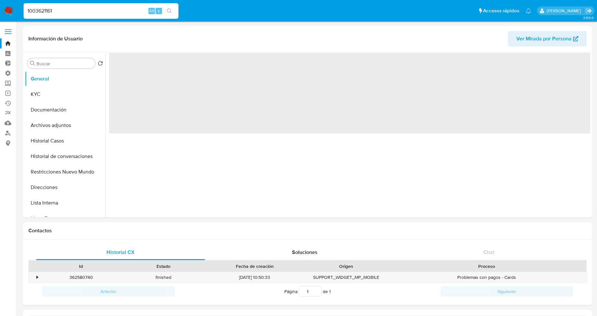
select select "10"
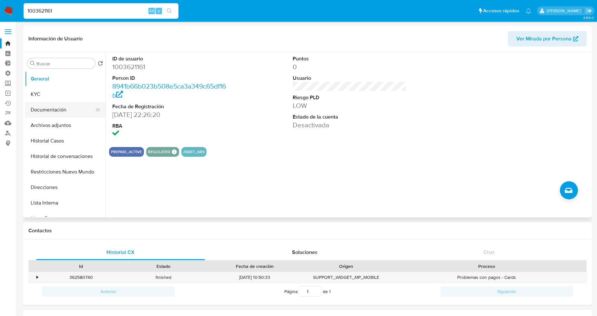
click at [61, 110] on button "Documentación" at bounding box center [62, 109] width 75 height 15
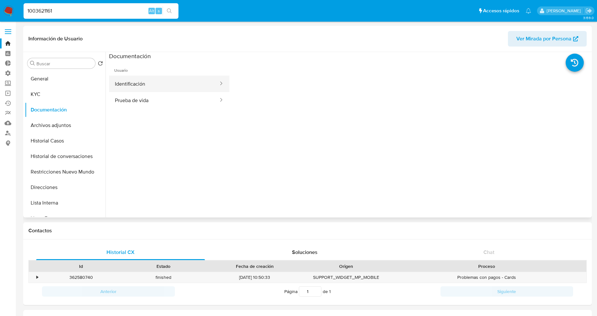
click at [144, 84] on button "Identificación" at bounding box center [164, 83] width 110 height 16
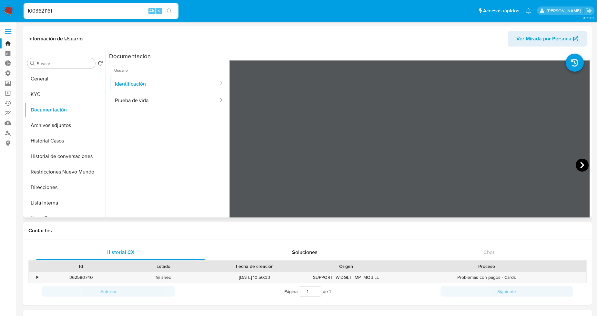
click at [576, 164] on icon at bounding box center [582, 164] width 13 height 13
click at [40, 98] on button "KYC" at bounding box center [62, 93] width 75 height 15
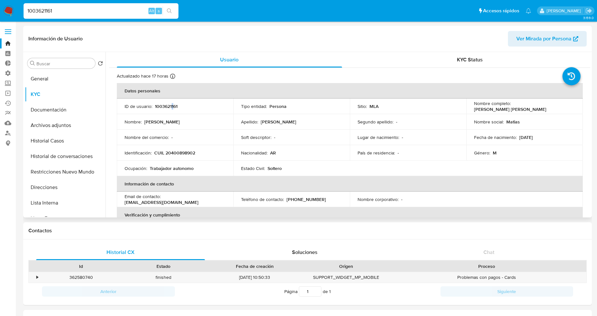
click at [171, 105] on p "1003621161" at bounding box center [166, 106] width 23 height 6
copy p "1"
click at [171, 105] on p "1003621161" at bounding box center [166, 106] width 23 height 6
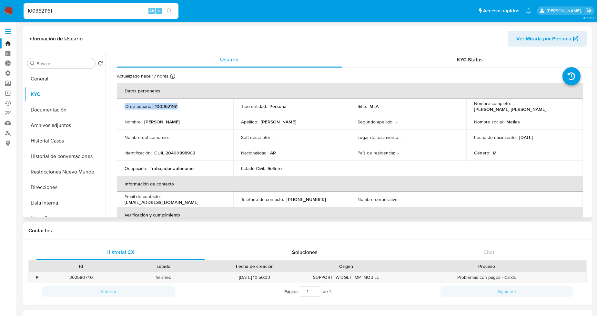
click at [171, 105] on p "1003621161" at bounding box center [166, 106] width 23 height 6
click at [173, 107] on p "1003621161" at bounding box center [166, 106] width 23 height 6
copy p "1003621161"
click at [58, 144] on button "Historial Casos" at bounding box center [62, 140] width 75 height 15
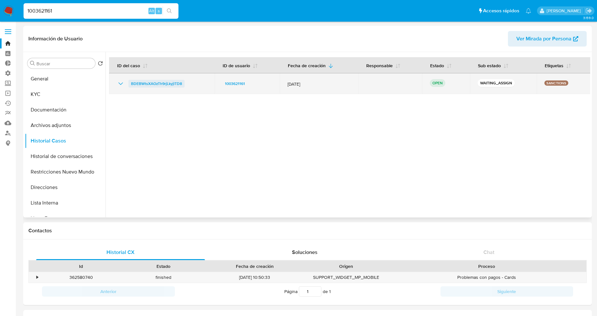
click at [148, 83] on span "BDEBWtsXAOzTh9rjLkyjlTD8" at bounding box center [156, 84] width 51 height 8
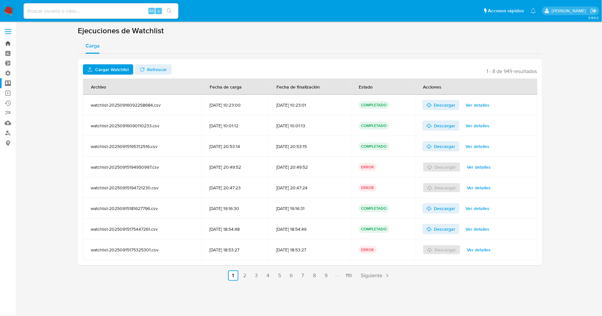
click at [9, 43] on link "Bandeja" at bounding box center [38, 43] width 77 height 10
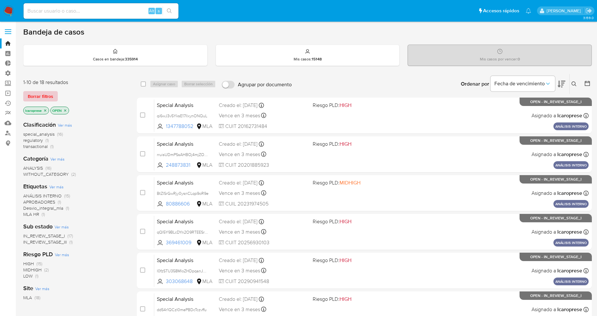
click at [48, 98] on span "Borrar filtros" at bounding box center [40, 96] width 25 height 9
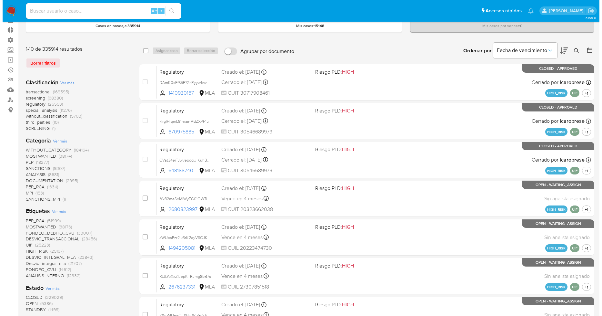
scroll to position [72, 0]
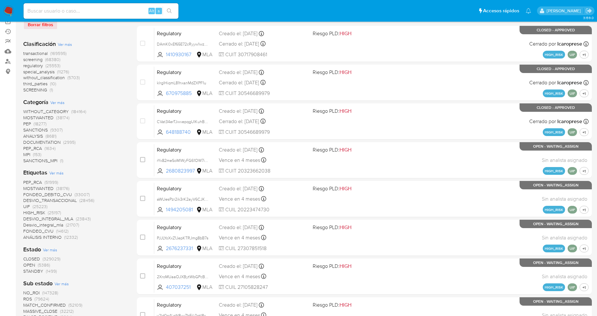
click at [56, 172] on span "Ver más" at bounding box center [56, 173] width 14 height 6
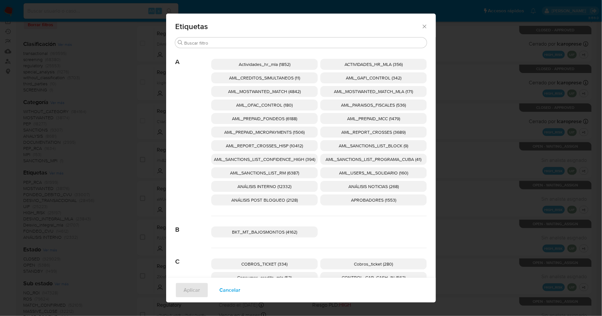
click at [291, 162] on span "AML_SANCTIONS_LIST_CONFIDENCE_HIGH (394)" at bounding box center [264, 159] width 101 height 6
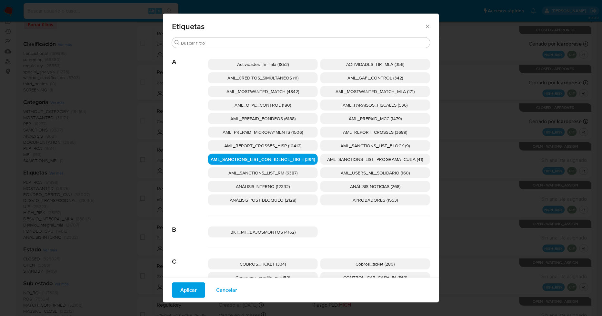
click at [347, 156] on span "AML_SANCTIONS_LIST_PROGRAMA_CUBA (41)" at bounding box center [375, 159] width 96 height 6
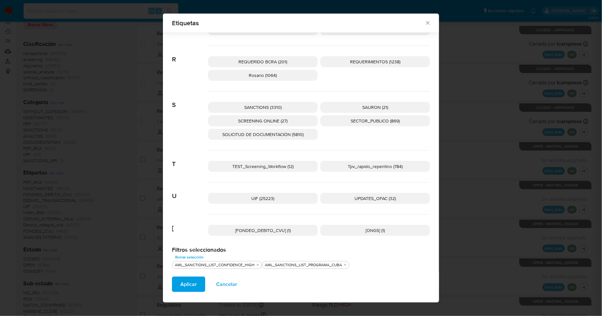
scroll to position [979, 0]
click at [373, 194] on span "UPDATES_OFAC (32)" at bounding box center [375, 197] width 41 height 6
click at [288, 117] on p "SCREENING ONLINE (27)" at bounding box center [263, 119] width 110 height 11
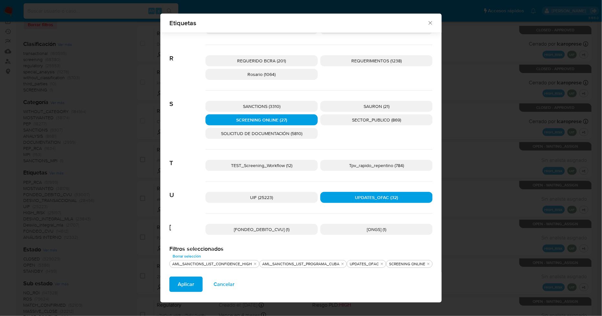
click at [289, 108] on p "SANCTIONS (3310)" at bounding box center [262, 106] width 112 height 11
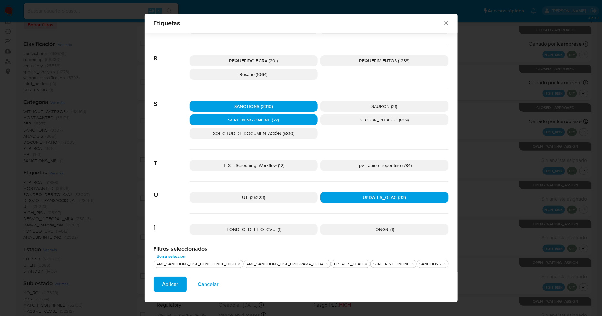
click at [169, 286] on span "Aplicar" at bounding box center [170, 284] width 16 height 14
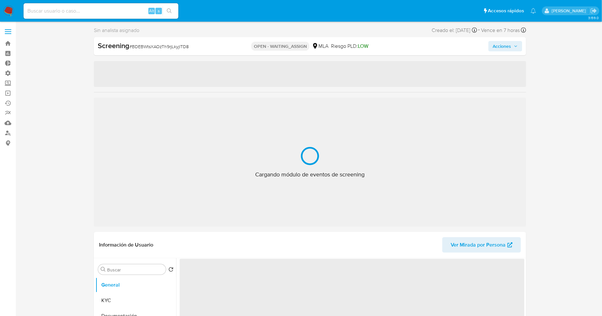
select select "10"
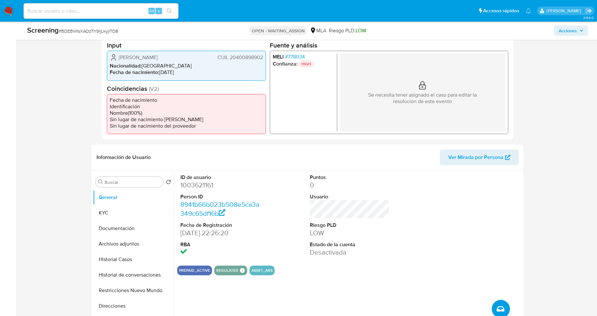
scroll to position [286, 0]
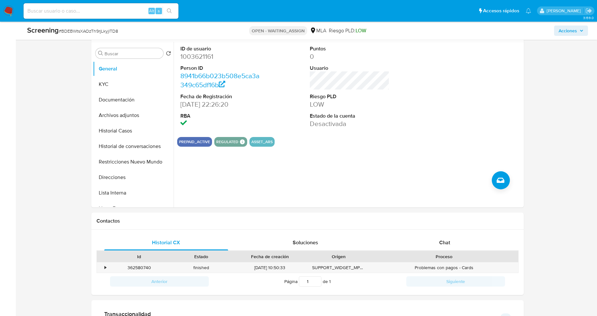
drag, startPoint x: 592, startPoint y: 104, endPoint x: 588, endPoint y: 105, distance: 3.9
click at [588, 105] on main "3.159.0 Sin analista asignado Asignado el: - Creado el: [DATE] Creado el: [DATE…" at bounding box center [298, 228] width 597 height 1028
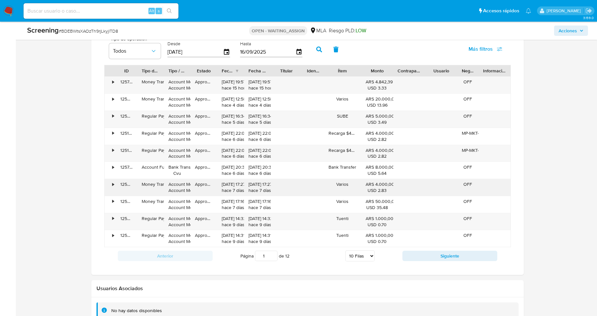
scroll to position [641, 0]
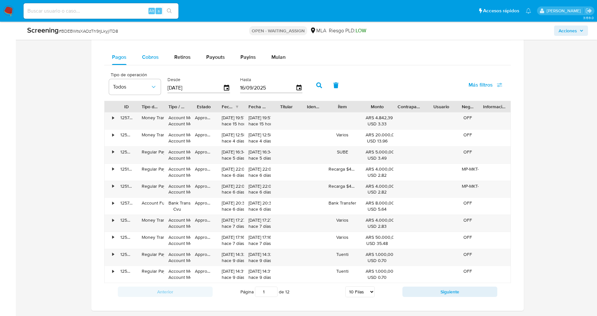
click at [149, 59] on span "Cobros" at bounding box center [150, 56] width 17 height 7
select select "10"
click at [113, 53] on span "Pagos" at bounding box center [119, 56] width 15 height 7
click at [136, 59] on button "Cobros" at bounding box center [150, 56] width 32 height 15
click at [111, 54] on button "Pagos" at bounding box center [119, 56] width 30 height 15
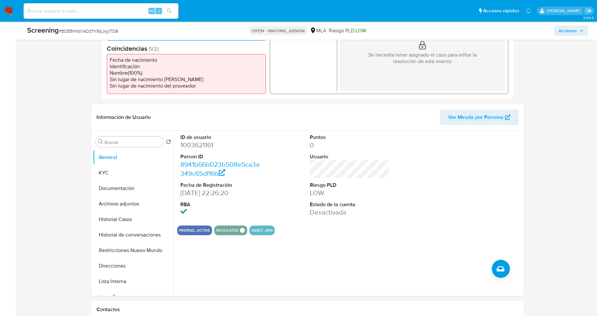
scroll to position [211, 0]
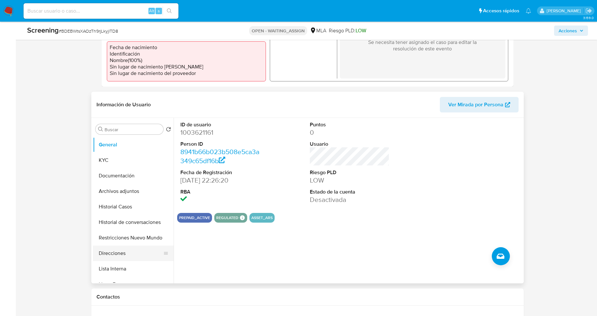
click at [106, 249] on button "Direcciones" at bounding box center [130, 252] width 75 height 15
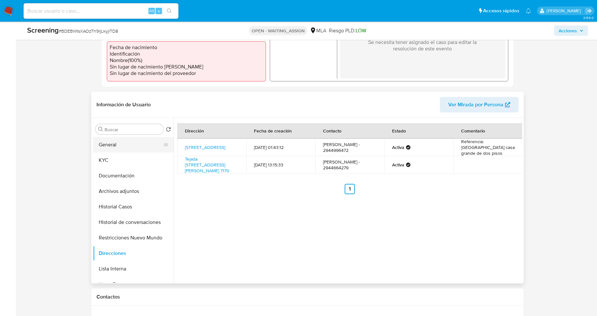
click at [134, 144] on button "General" at bounding box center [130, 144] width 75 height 15
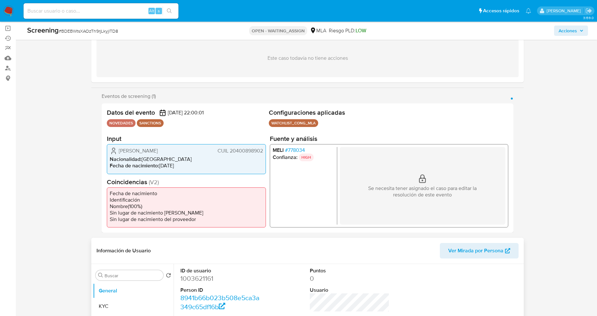
scroll to position [107, 0]
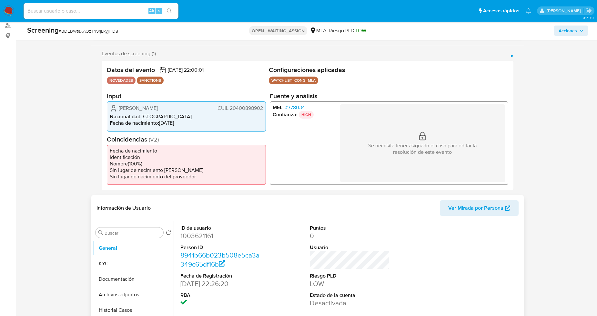
click at [203, 234] on dd "1003621161" at bounding box center [220, 235] width 80 height 9
copy dd "1003621161"
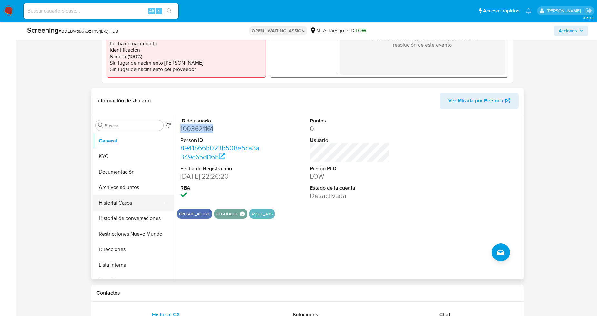
scroll to position [215, 0]
click at [126, 165] on button "Documentación" at bounding box center [130, 171] width 75 height 15
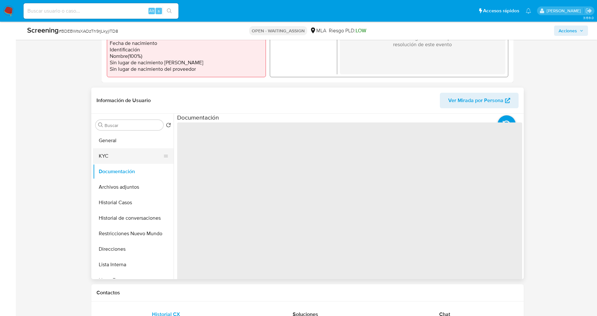
click at [129, 158] on button "KYC" at bounding box center [130, 155] width 75 height 15
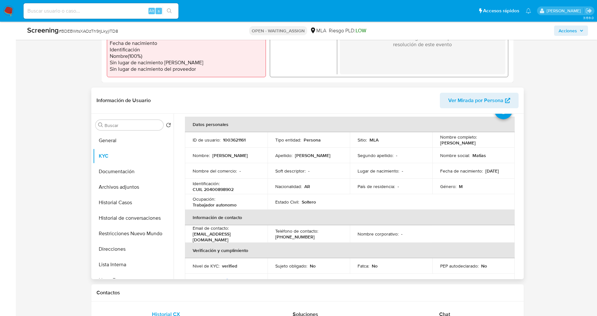
scroll to position [72, 0]
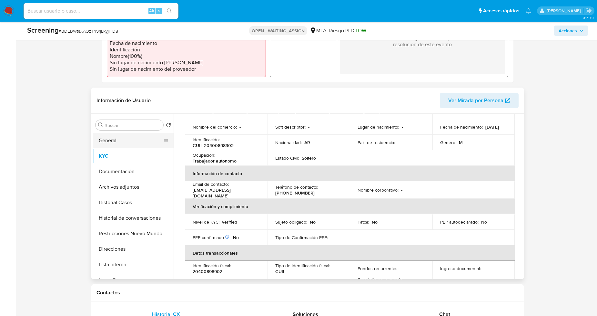
click at [115, 136] on button "General" at bounding box center [130, 140] width 75 height 15
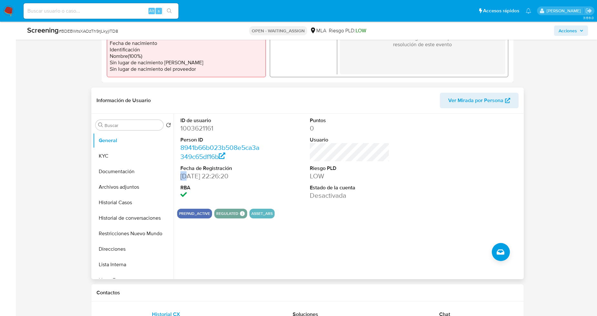
drag, startPoint x: 181, startPoint y: 176, endPoint x: 185, endPoint y: 176, distance: 4.2
click at [185, 176] on dd "19/10/2021 22:26:20" at bounding box center [220, 175] width 80 height 9
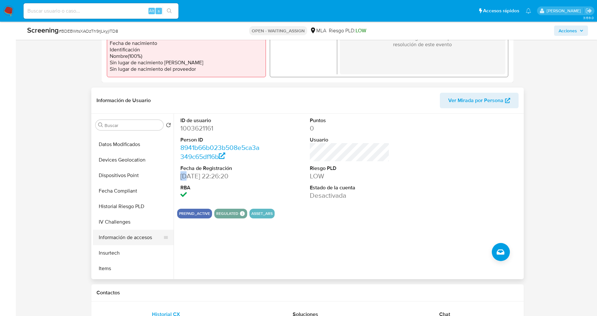
scroll to position [286, 0]
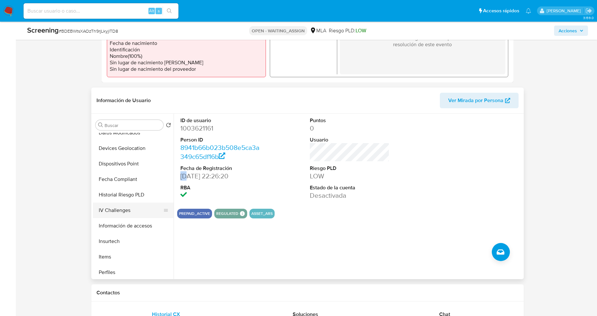
click at [118, 213] on button "IV Challenges" at bounding box center [130, 209] width 75 height 15
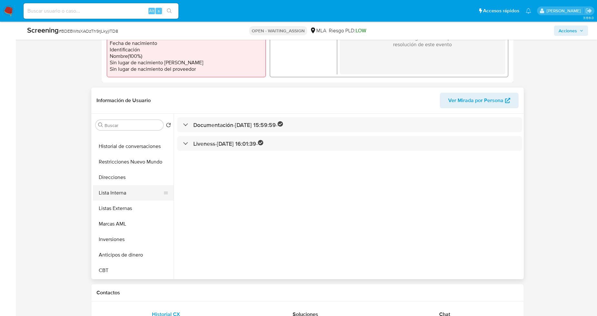
scroll to position [0, 0]
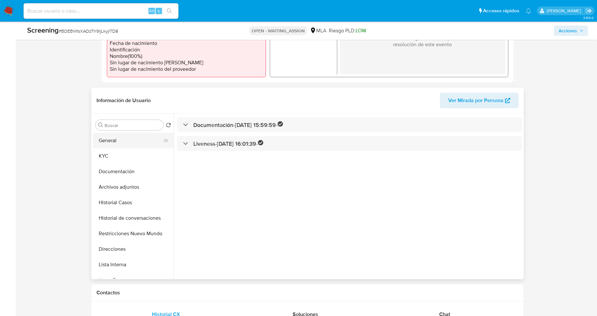
click at [126, 140] on button "General" at bounding box center [130, 140] width 75 height 15
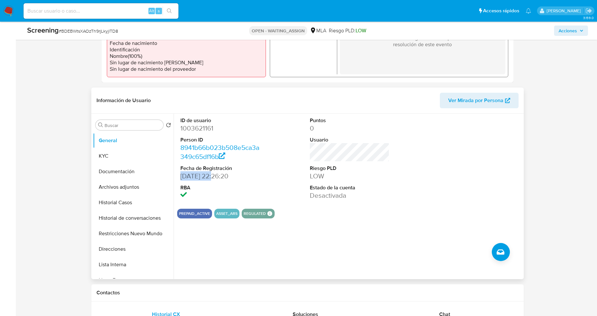
drag, startPoint x: 212, startPoint y: 175, endPoint x: 180, endPoint y: 176, distance: 31.6
click at [180, 176] on dd "19/10/2021 22:26:20" at bounding box center [220, 175] width 80 height 9
copy dd "19/10/2021"
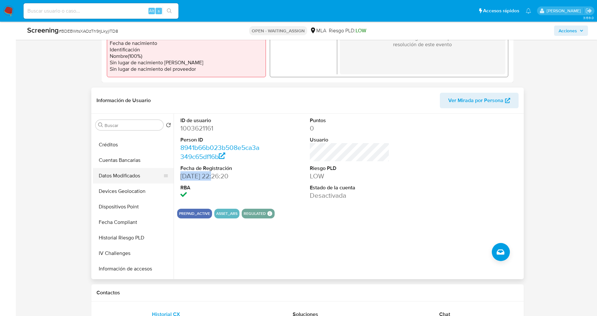
scroll to position [251, 0]
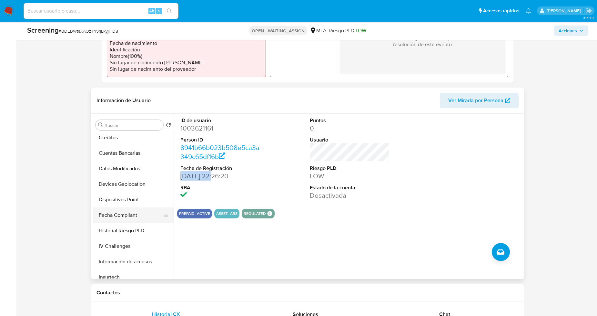
click at [123, 221] on button "Fecha Compliant" at bounding box center [130, 214] width 75 height 15
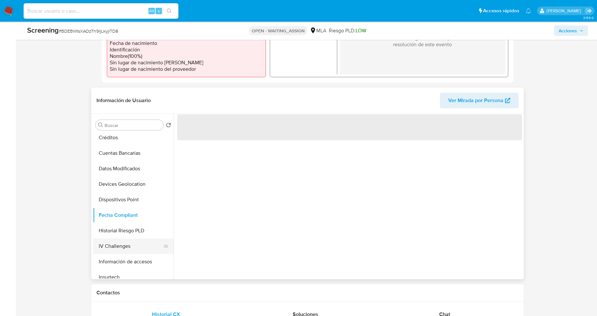
click at [120, 250] on button "IV Challenges" at bounding box center [130, 245] width 75 height 15
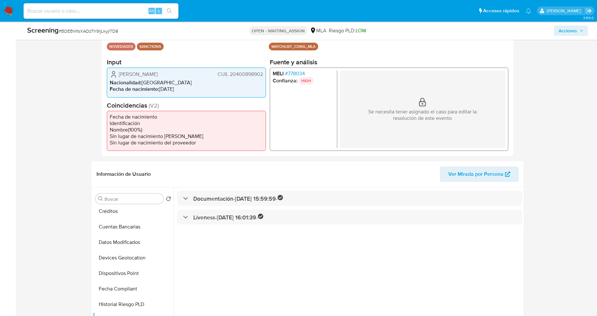
scroll to position [72, 0]
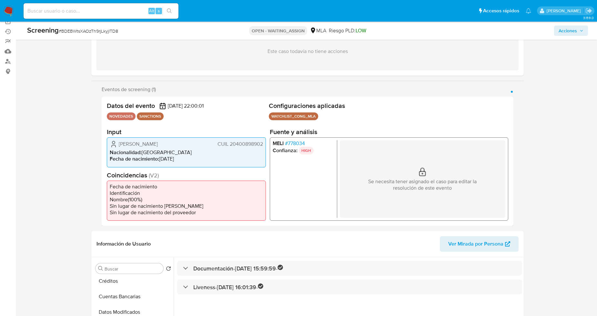
drag, startPoint x: 121, startPoint y: 142, endPoint x: 266, endPoint y: 143, distance: 145.8
click at [266, 143] on div "Datos del evento 15/09/2025 22:00:01 NOVEDADES SANCTIONS Configuraciones aplica…" at bounding box center [308, 160] width 412 height 129
click at [121, 279] on button "General" at bounding box center [133, 283] width 81 height 15
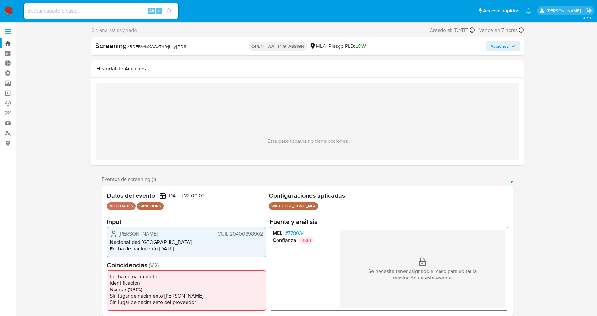
click at [8, 43] on link "Bandeja" at bounding box center [38, 43] width 77 height 10
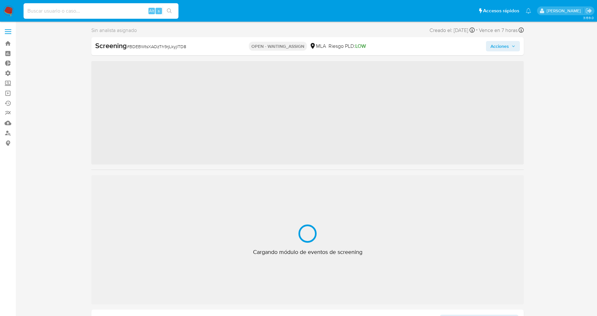
click at [60, 8] on input at bounding box center [101, 11] width 155 height 8
paste input "393405560"
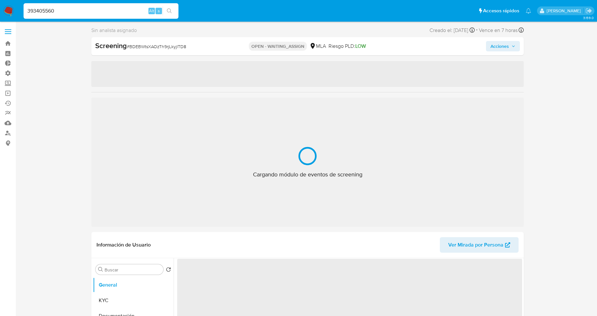
type input "393405560"
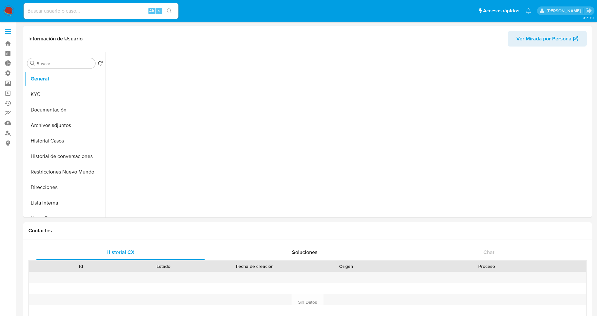
select select "10"
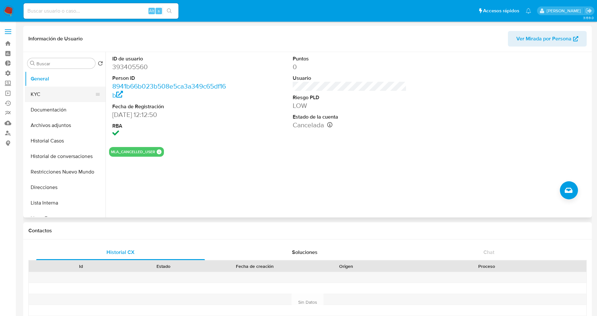
click at [60, 92] on button "KYC" at bounding box center [62, 93] width 75 height 15
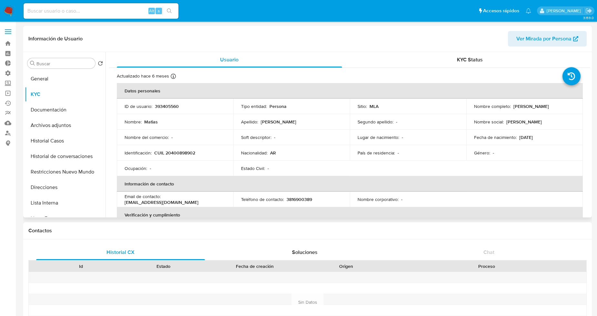
click at [171, 107] on p "393405560" at bounding box center [167, 106] width 24 height 6
copy p "393405560"
click at [52, 75] on button "General" at bounding box center [62, 78] width 75 height 15
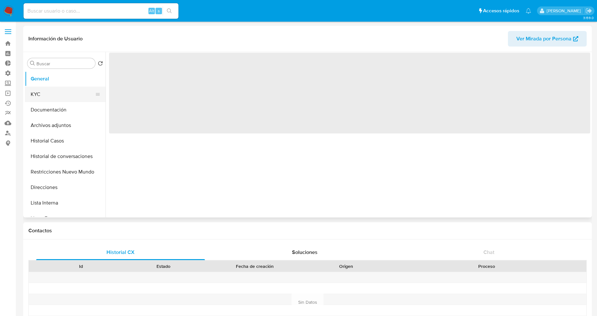
click at [52, 94] on button "KYC" at bounding box center [62, 93] width 75 height 15
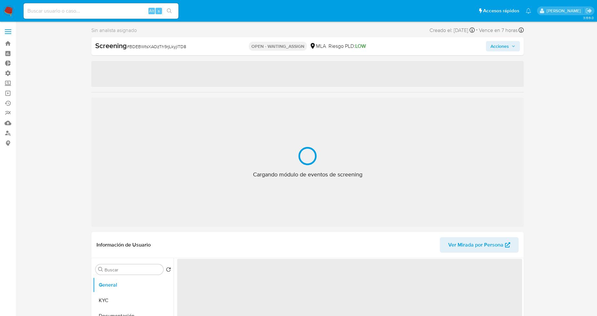
click at [110, 10] on input at bounding box center [101, 11] width 155 height 8
paste input "1868217022"
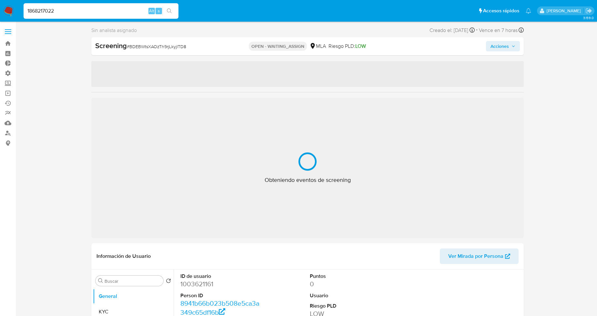
type input "1868217022"
select select "10"
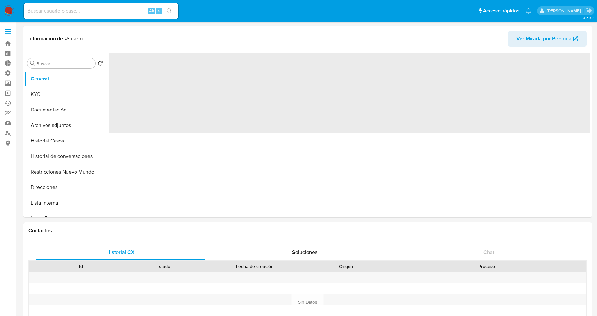
select select "10"
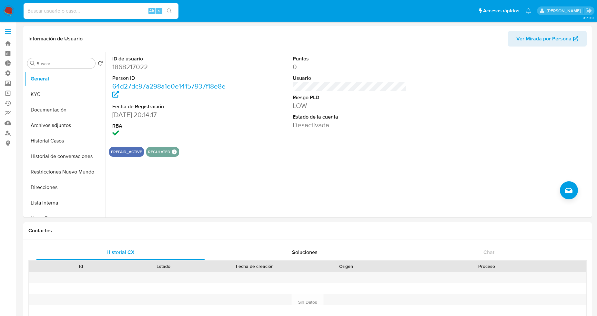
click at [98, 10] on input at bounding box center [101, 11] width 155 height 8
paste input "446496154"
type input "446496154"
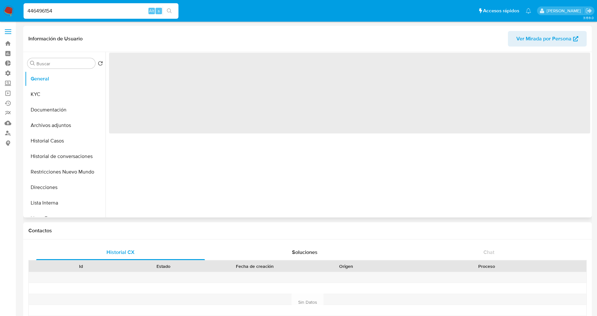
select select "10"
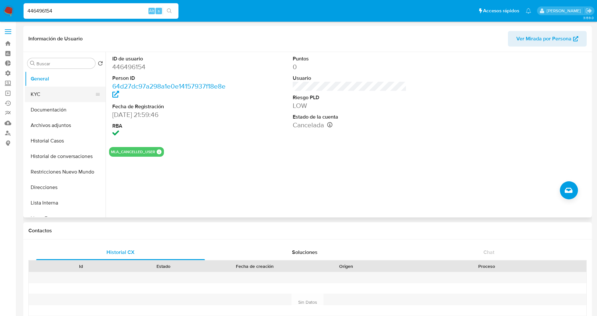
click at [56, 97] on button "KYC" at bounding box center [62, 93] width 75 height 15
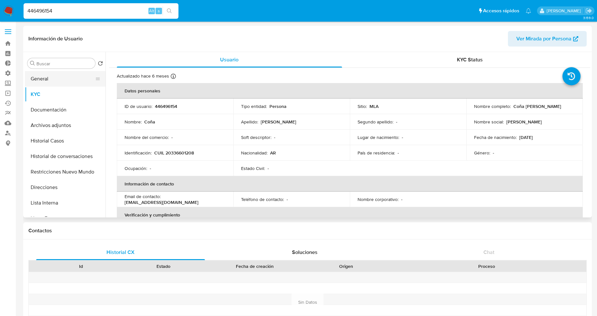
click at [67, 73] on button "General" at bounding box center [62, 78] width 75 height 15
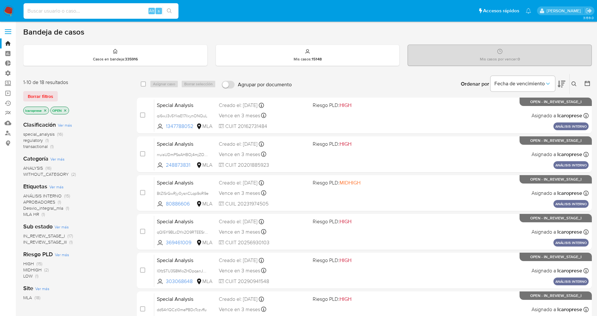
click at [101, 12] on input at bounding box center [101, 11] width 155 height 8
paste input "1868217022"
type input "1868217022"
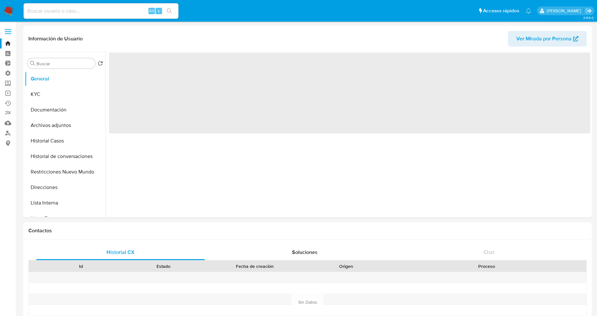
select select "10"
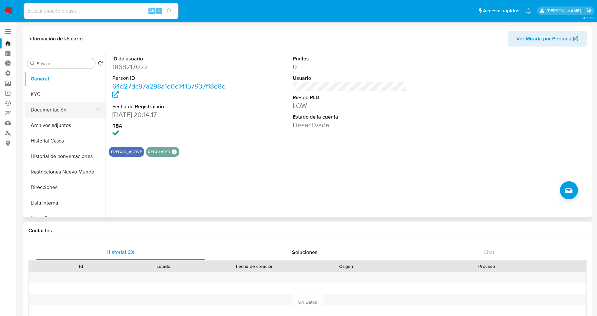
click at [57, 107] on button "Documentación" at bounding box center [62, 109] width 75 height 15
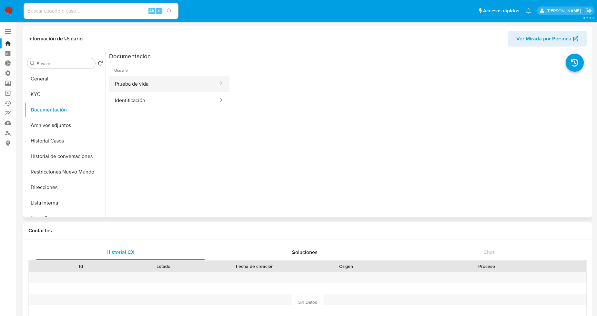
click at [183, 81] on button "Prueba de vida" at bounding box center [164, 83] width 110 height 16
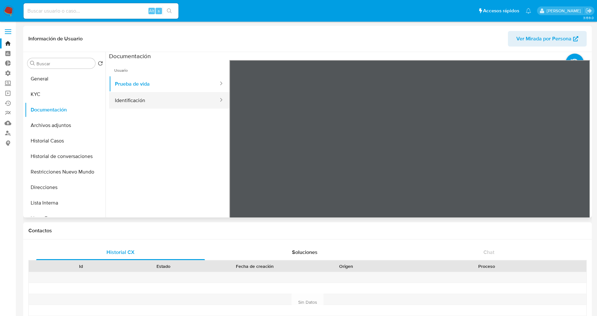
drag, startPoint x: 355, startPoint y: 132, endPoint x: 164, endPoint y: 101, distance: 194.0
click at [164, 101] on button "Identificación" at bounding box center [164, 100] width 110 height 16
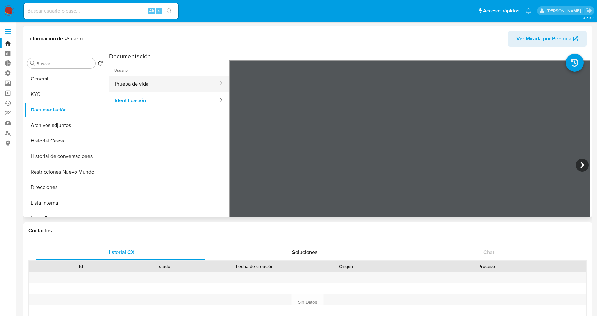
click at [168, 88] on button "Prueba de vida" at bounding box center [164, 83] width 110 height 16
click at [60, 12] on input at bounding box center [101, 11] width 155 height 8
paste input "1003621161"
type input "1003621161"
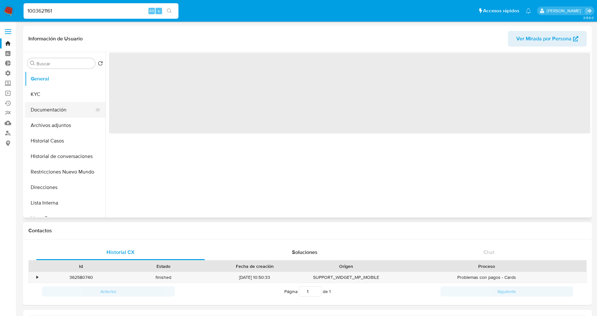
click at [63, 109] on button "Documentación" at bounding box center [62, 109] width 75 height 15
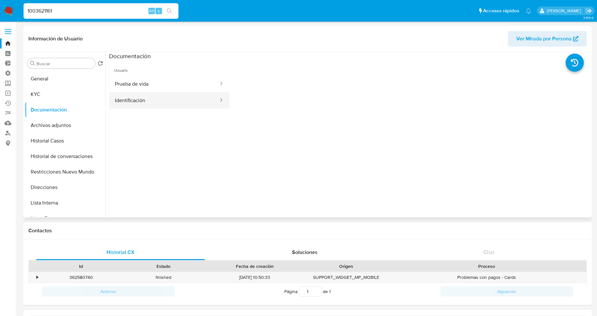
select select "10"
click at [136, 87] on button "Prueba de vida" at bounding box center [164, 83] width 110 height 16
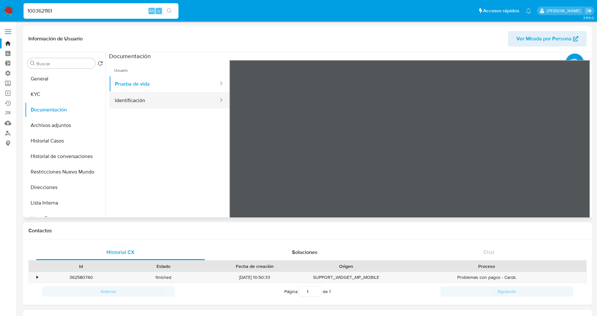
click at [156, 97] on button "Identificación" at bounding box center [164, 100] width 110 height 16
click at [580, 163] on icon at bounding box center [582, 165] width 4 height 6
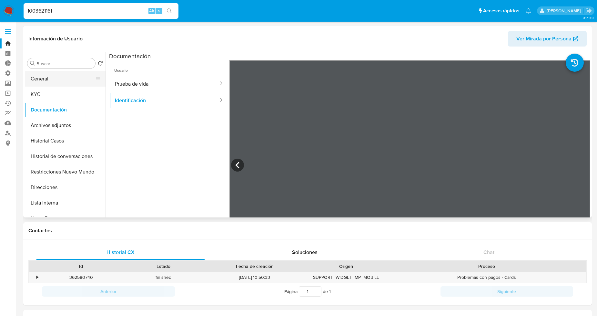
drag, startPoint x: 46, startPoint y: 82, endPoint x: 50, endPoint y: 83, distance: 3.3
click at [46, 82] on button "General" at bounding box center [62, 78] width 75 height 15
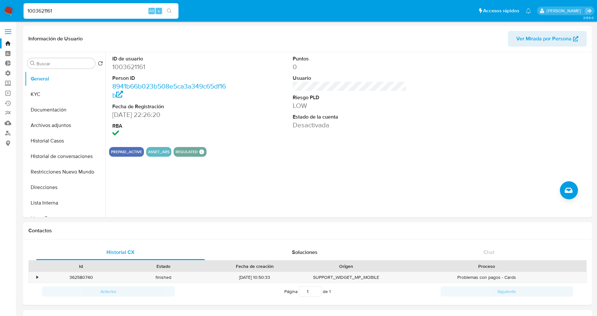
click at [9, 41] on link "Bandeja" at bounding box center [38, 43] width 77 height 10
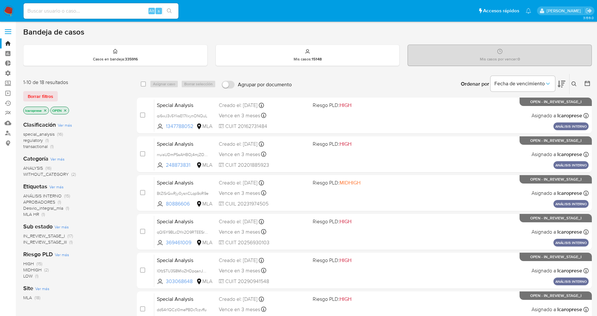
click at [129, 6] on div "Alt s" at bounding box center [101, 10] width 155 height 15
click at [124, 10] on input at bounding box center [101, 11] width 155 height 8
paste input "1003621161"
type input "1003621161"
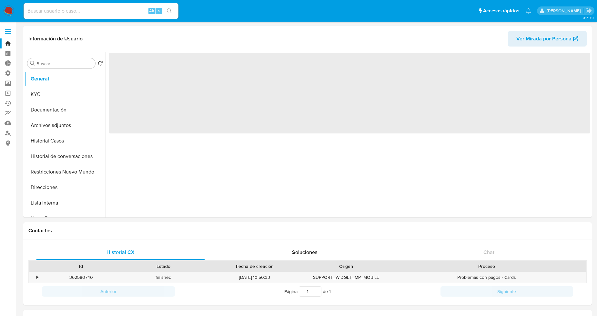
select select "10"
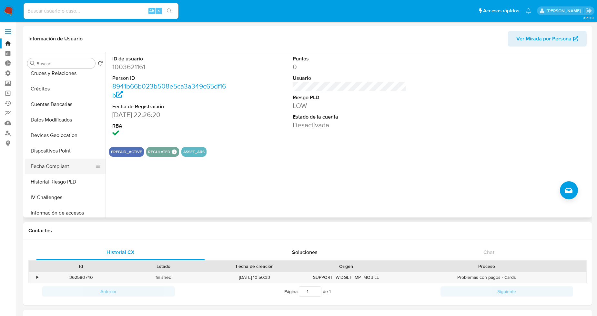
scroll to position [250, 0]
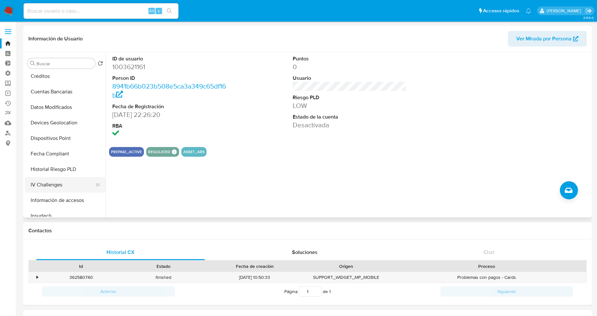
click at [56, 183] on button "IV Challenges" at bounding box center [62, 184] width 75 height 15
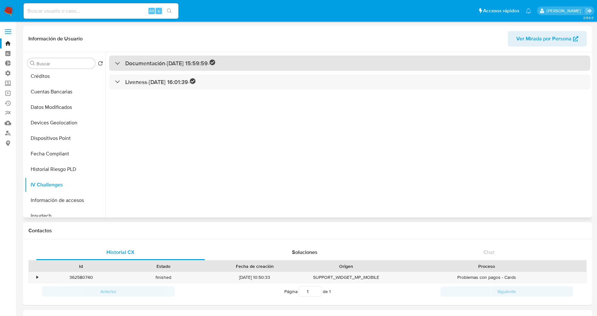
click at [114, 62] on div "Documentación - 31/12/2024 15:59:59 -" at bounding box center [349, 62] width 481 height 15
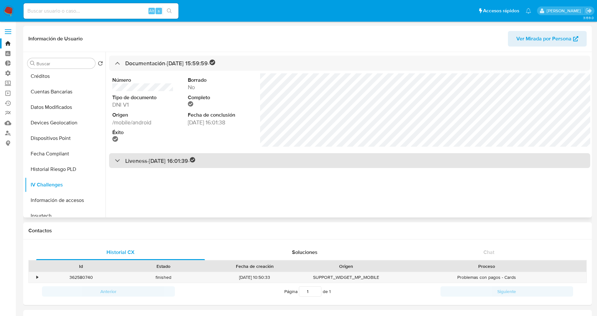
click at [113, 161] on div "Liveness - 31/12/2024 16:01:39 -" at bounding box center [349, 160] width 481 height 15
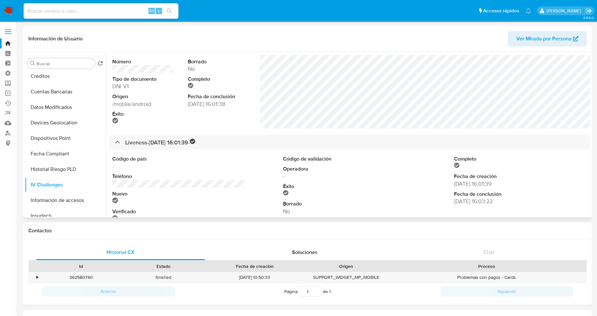
scroll to position [36, 0]
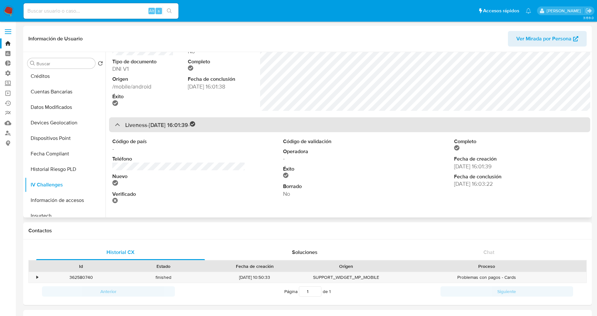
click at [121, 124] on div "Liveness - 31/12/2024 16:01:39 -" at bounding box center [155, 124] width 81 height 7
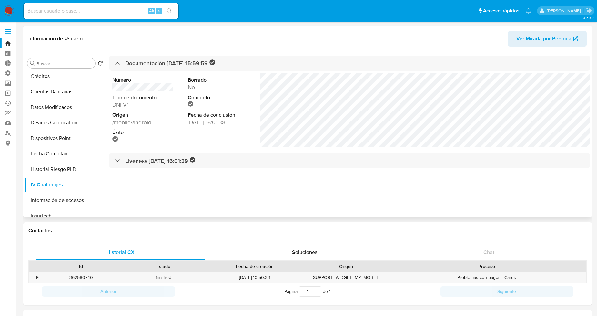
scroll to position [0, 0]
click at [61, 72] on button "Créditos" at bounding box center [62, 75] width 75 height 15
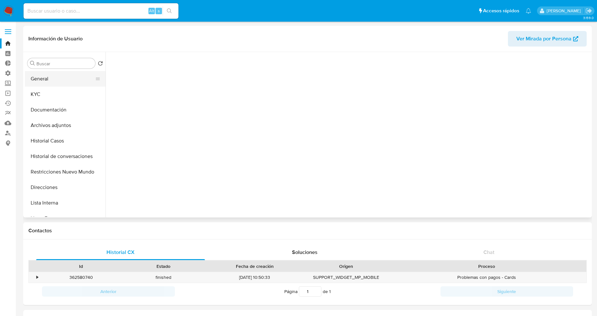
click at [66, 75] on button "General" at bounding box center [62, 78] width 75 height 15
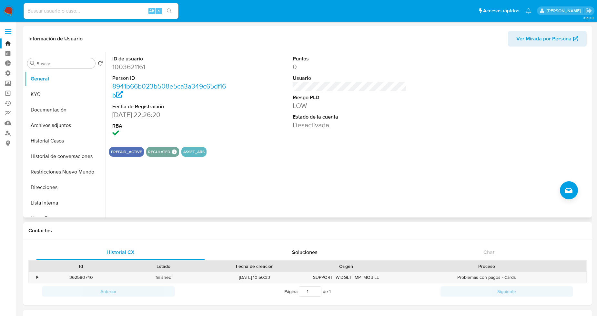
click at [130, 67] on dd "1003621161" at bounding box center [169, 66] width 114 height 9
copy dd "1003621161"
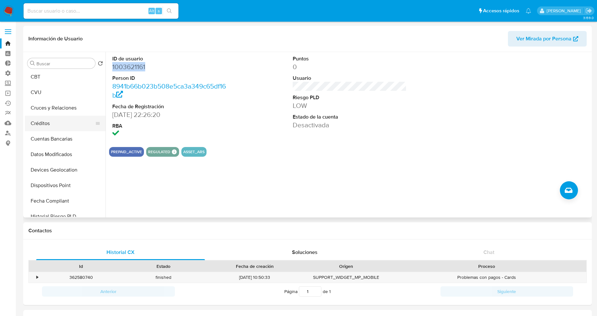
scroll to position [215, 0]
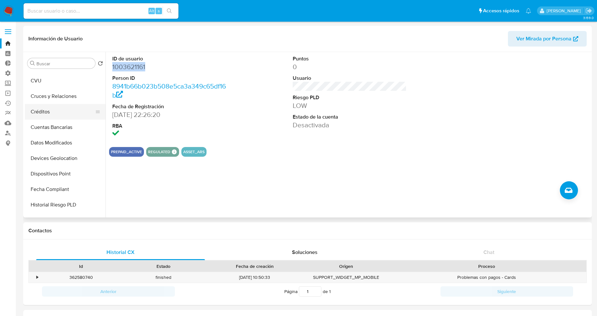
click at [47, 107] on button "Créditos" at bounding box center [62, 111] width 75 height 15
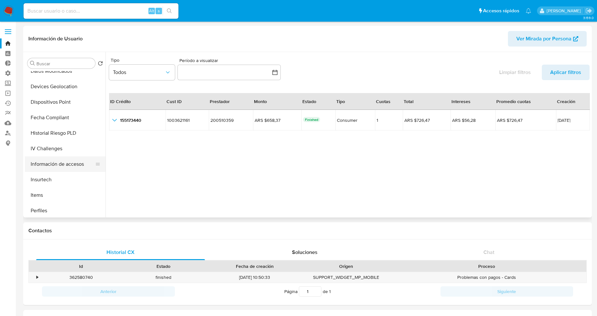
scroll to position [304, 0]
click at [67, 204] on button "Tarjetas" at bounding box center [62, 208] width 75 height 15
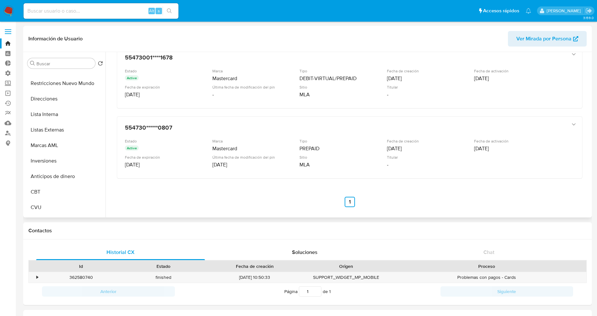
scroll to position [0, 0]
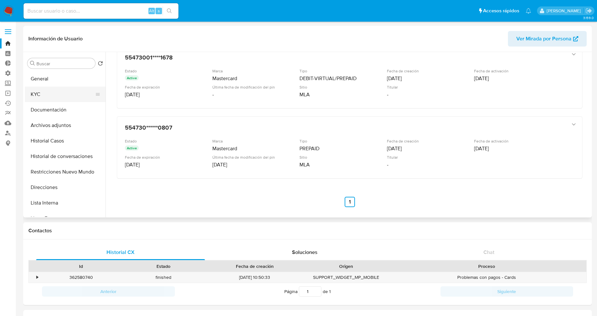
click at [57, 94] on button "KYC" at bounding box center [62, 93] width 75 height 15
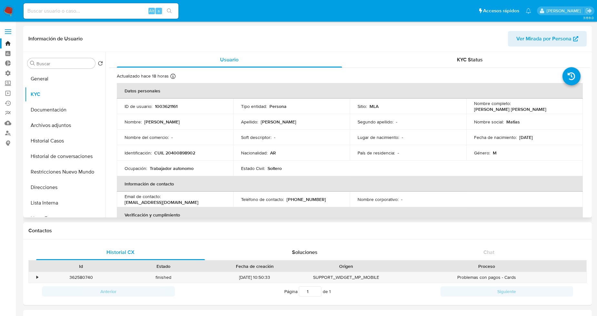
click at [534, 106] on p "Matias Daniel Santana" at bounding box center [510, 109] width 72 height 6
drag, startPoint x: 556, startPoint y: 107, endPoint x: 512, endPoint y: 102, distance: 44.2
click at [512, 102] on div "Nombre completo : Matias Daniel Santana" at bounding box center [524, 106] width 101 height 12
copy p "Matias Daniel Santana"
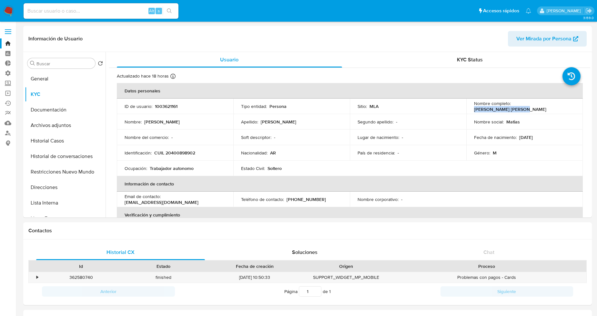
click at [5, 42] on link "Bandeja" at bounding box center [38, 43] width 77 height 10
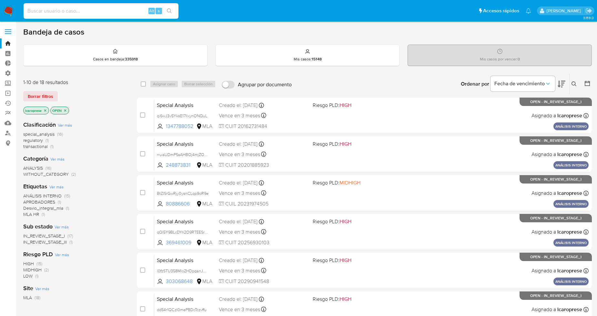
click at [139, 10] on input at bounding box center [101, 11] width 155 height 8
paste input "2186268279"
type input "2186268279"
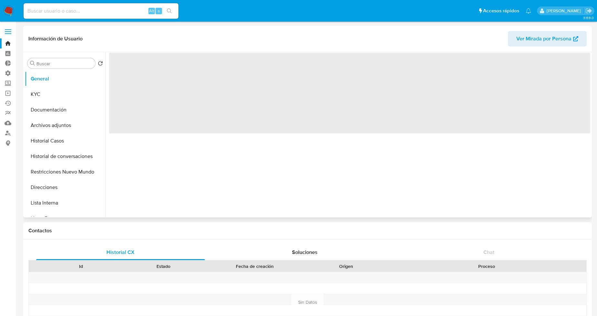
select select "10"
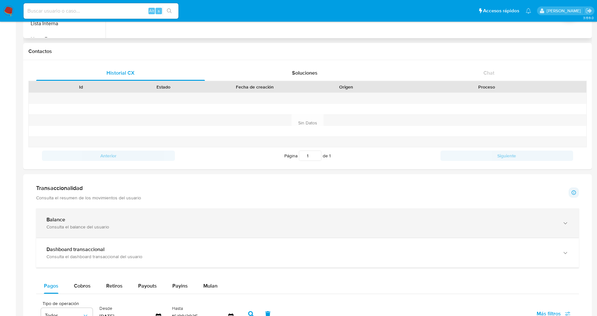
scroll to position [358, 0]
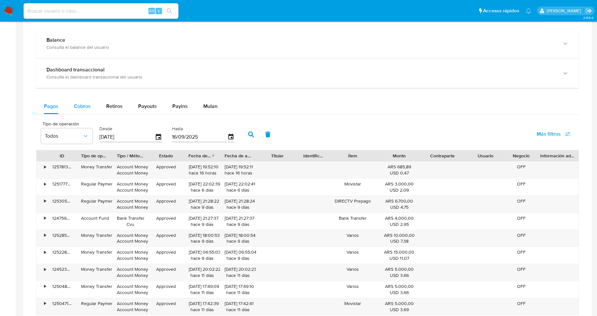
click at [79, 108] on span "Cobros" at bounding box center [82, 105] width 17 height 7
select select "10"
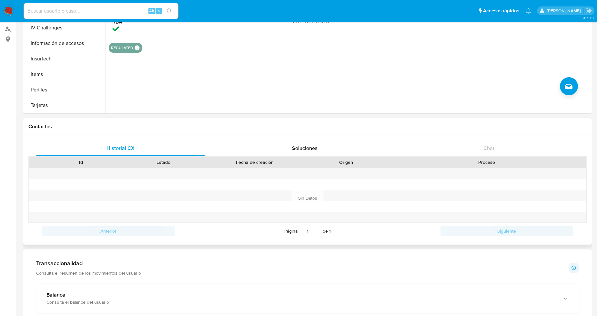
scroll to position [36, 0]
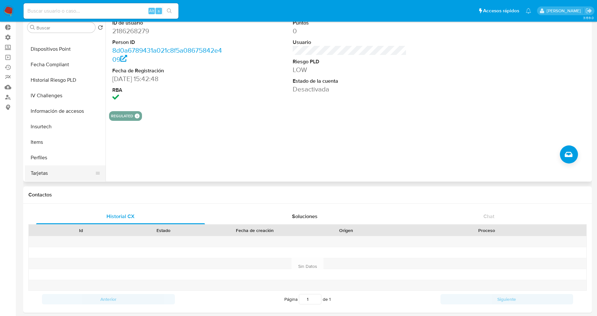
click at [54, 169] on button "Tarjetas" at bounding box center [62, 172] width 75 height 15
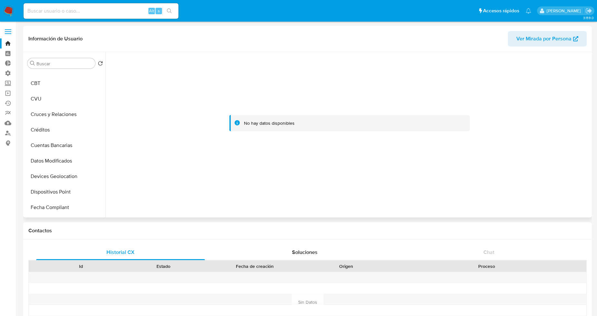
scroll to position [196, 0]
click at [61, 128] on button "Créditos" at bounding box center [62, 130] width 75 height 15
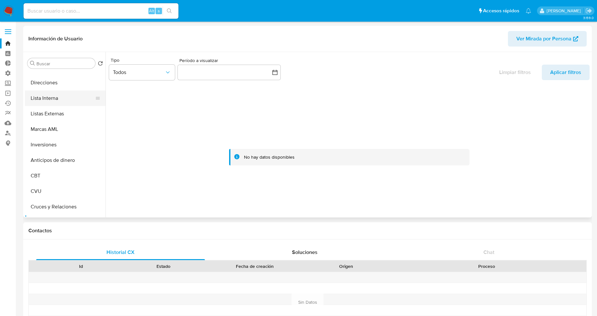
scroll to position [0, 0]
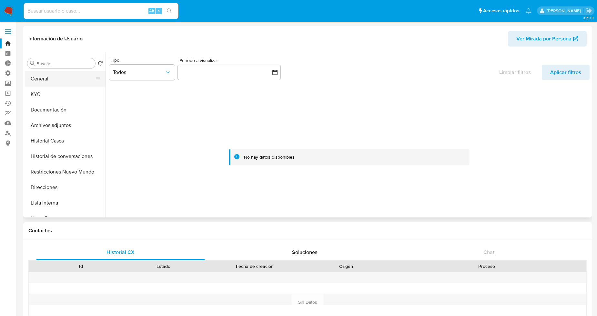
click at [59, 83] on button "General" at bounding box center [62, 78] width 75 height 15
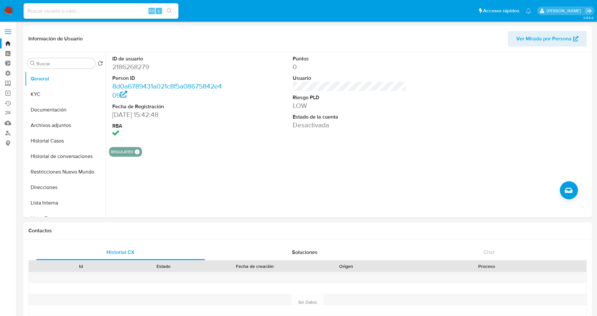
click at [10, 44] on link "Bandeja" at bounding box center [38, 43] width 77 height 10
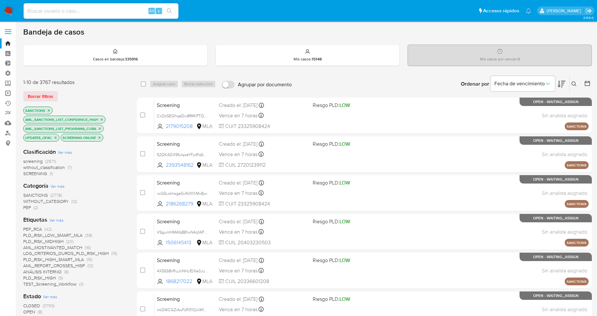
click at [6, 95] on link "Operaciones masivas" at bounding box center [38, 93] width 77 height 10
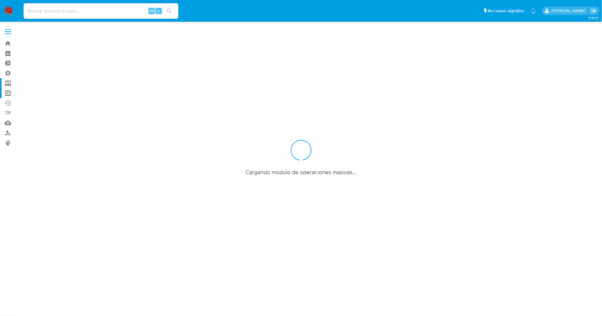
click at [8, 82] on label "Screening" at bounding box center [38, 83] width 77 height 10
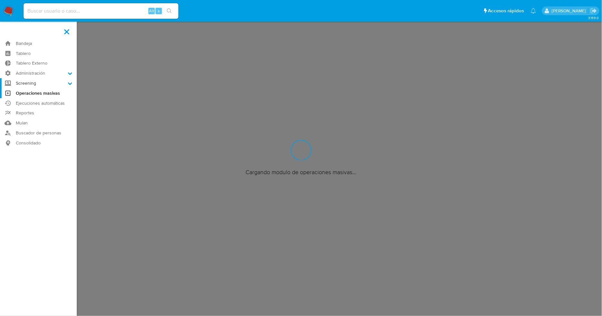
click at [0, 0] on input "Screening" at bounding box center [0, 0] width 0 height 0
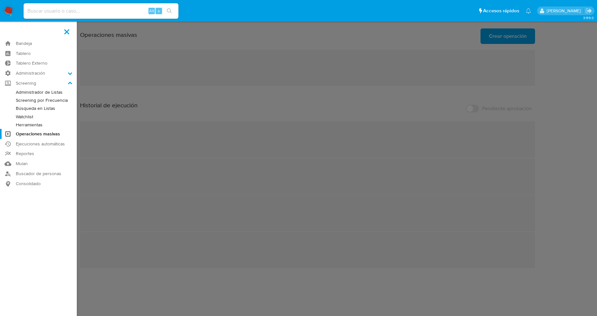
click at [25, 117] on link "Watchlist" at bounding box center [38, 117] width 77 height 8
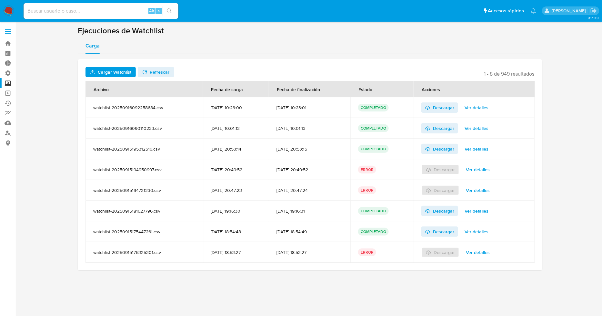
click at [474, 109] on span "Ver detalles" at bounding box center [477, 107] width 24 height 9
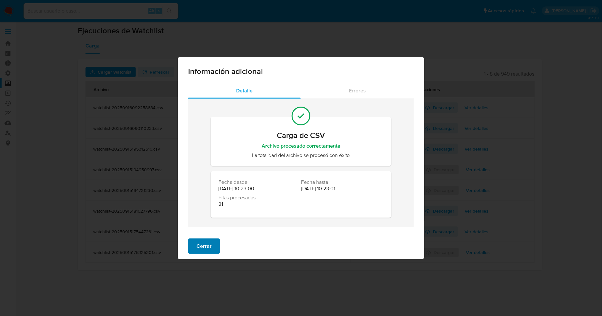
click at [206, 244] on span "Cerrar" at bounding box center [203, 246] width 15 height 14
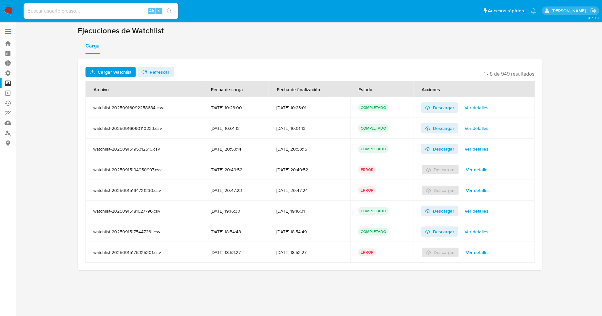
click at [109, 72] on span "Cargar Watchlist" at bounding box center [115, 72] width 34 height 10
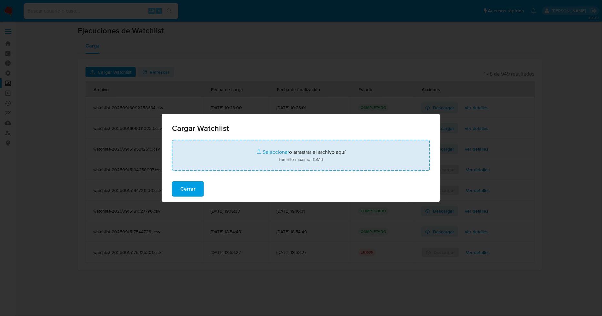
click at [269, 153] on input "file" at bounding box center [301, 155] width 258 height 31
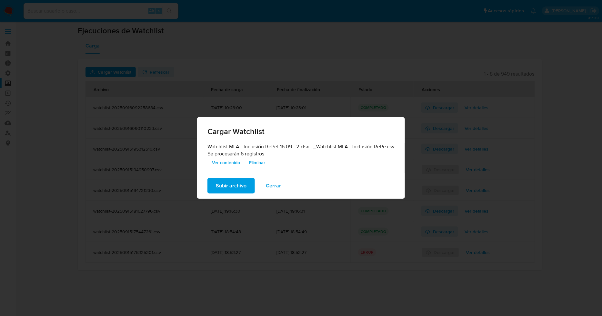
click at [246, 185] on span "Subir archivo" at bounding box center [231, 185] width 31 height 14
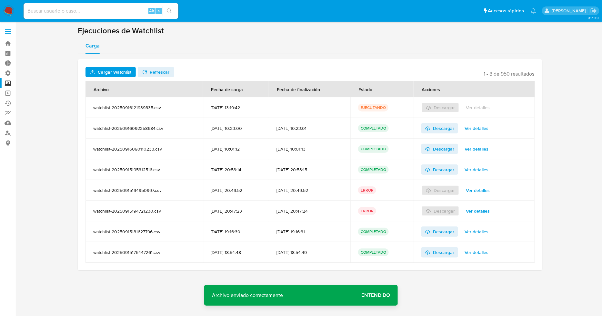
click at [457, 284] on div "3.159.0" at bounding box center [310, 169] width 574 height 286
click at [374, 295] on span "Entendido" at bounding box center [375, 295] width 29 height 0
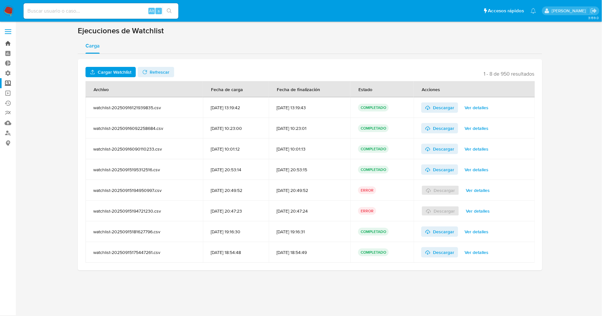
click at [7, 43] on link "Bandeja" at bounding box center [38, 43] width 77 height 10
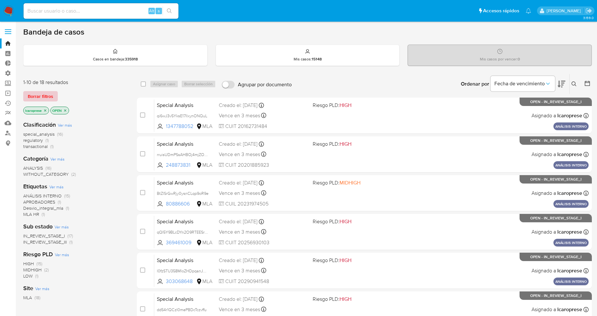
click at [48, 95] on span "Borrar filtros" at bounding box center [40, 96] width 25 height 9
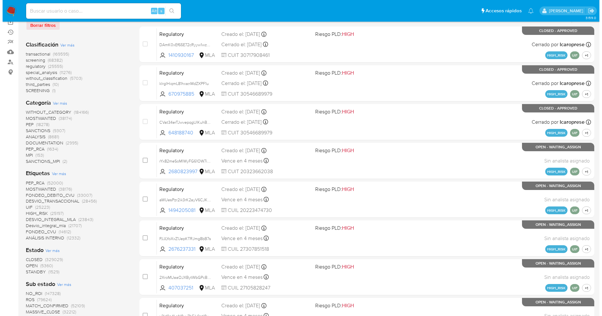
scroll to position [72, 0]
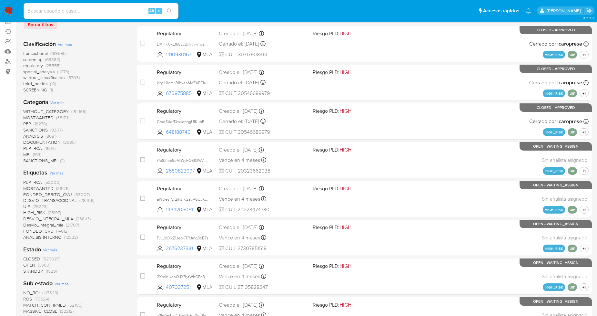
click at [62, 171] on span "Ver más" at bounding box center [56, 173] width 14 height 6
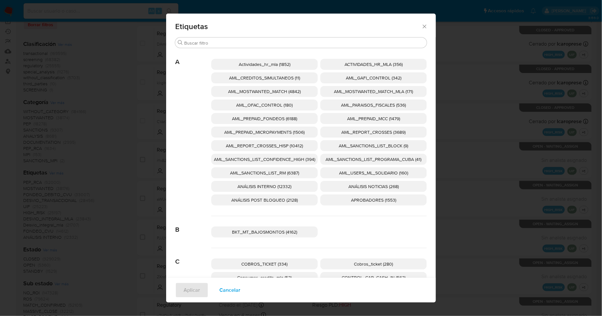
drag, startPoint x: 298, startPoint y: 163, endPoint x: 313, endPoint y: 166, distance: 15.0
click at [298, 163] on p "AML_SANCTIONS_LIST_CONFIDENCE_HIGH (394)" at bounding box center [264, 159] width 106 height 11
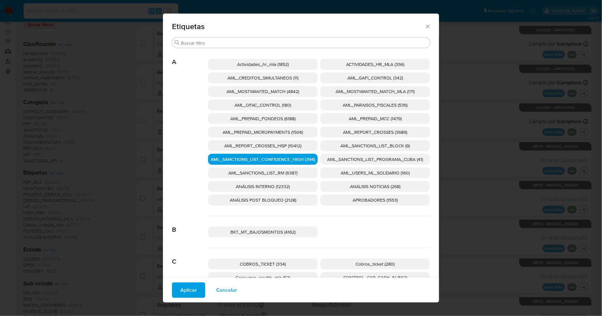
click at [337, 162] on p "AML_SANCTIONS_LIST_PROGRAMA_CUBA (41)" at bounding box center [375, 159] width 110 height 11
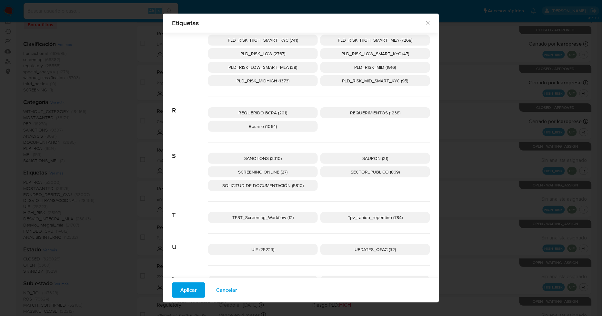
scroll to position [973, 0]
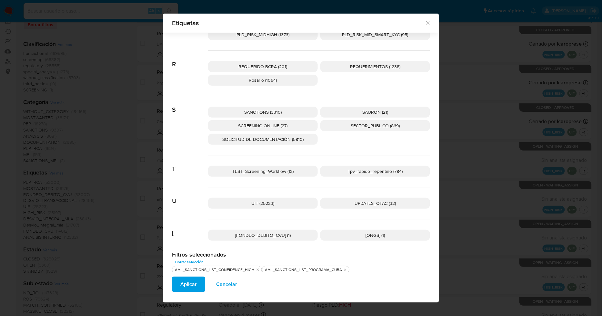
click at [371, 206] on p "UPDATES_OFAC (32)" at bounding box center [375, 202] width 110 height 11
click at [269, 128] on p "SCREENING ONLINE (27)" at bounding box center [263, 125] width 110 height 11
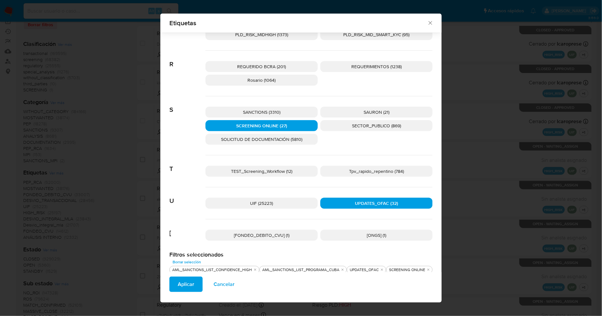
click at [272, 113] on span "SANCTIONS (3310)" at bounding box center [261, 112] width 37 height 6
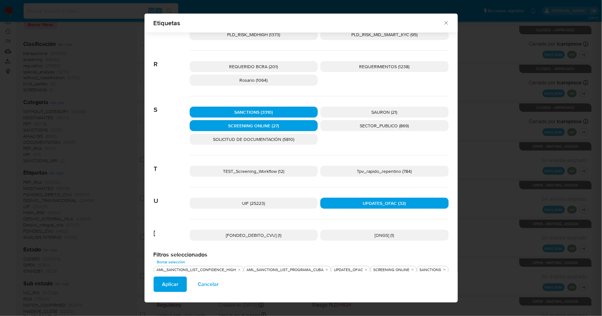
click at [166, 286] on span "Aplicar" at bounding box center [170, 284] width 16 height 14
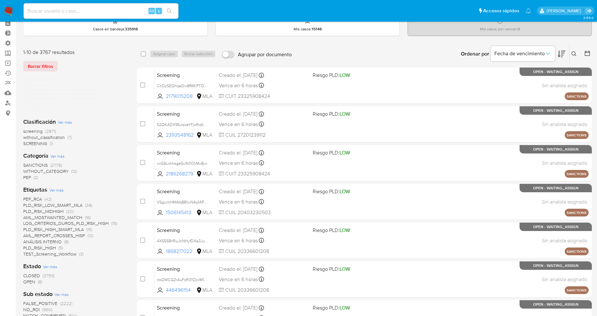
scroll to position [72, 0]
